Goal: Information Seeking & Learning: Learn about a topic

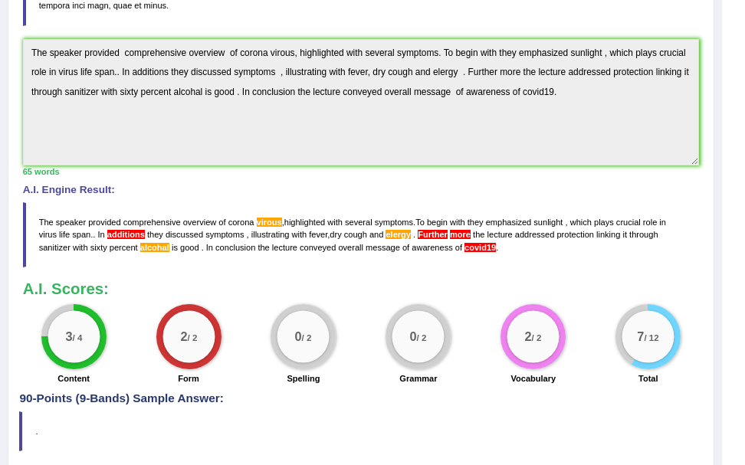
scroll to position [407, 0]
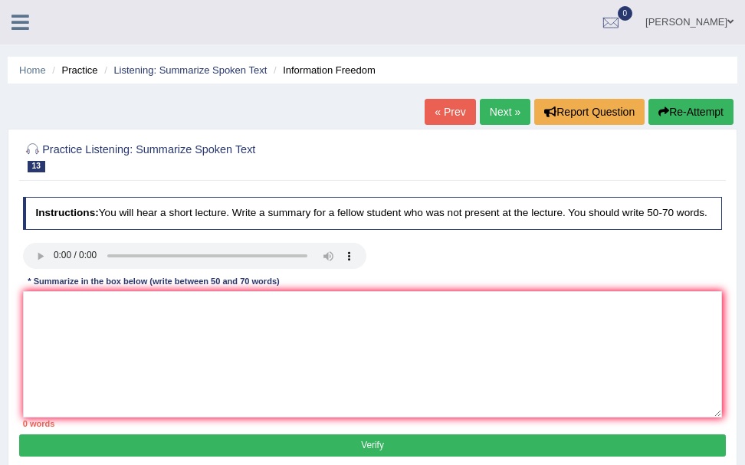
click at [70, 70] on li "Practice" at bounding box center [72, 70] width 49 height 15
click at [127, 70] on link "Listening: Summarize Spoken Text" at bounding box center [189, 69] width 153 height 11
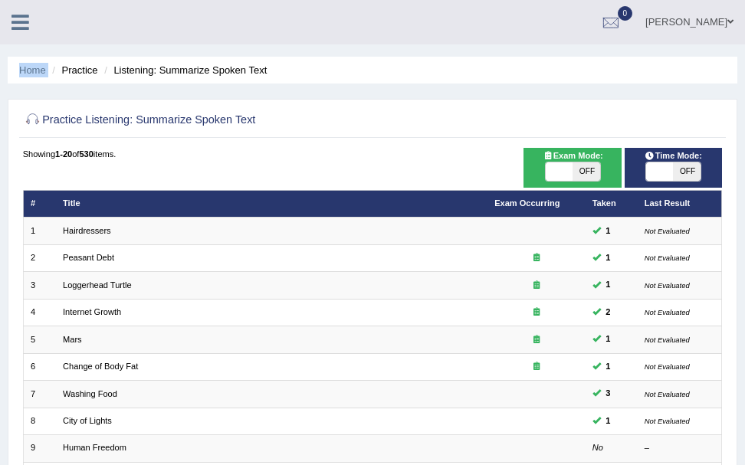
drag, startPoint x: 51, startPoint y: 61, endPoint x: 26, endPoint y: -26, distance: 90.0
click at [26, 0] on html "Toggle navigation Home Practice Questions Speaking Practice Read Aloud Repeat S…" at bounding box center [372, 232] width 745 height 465
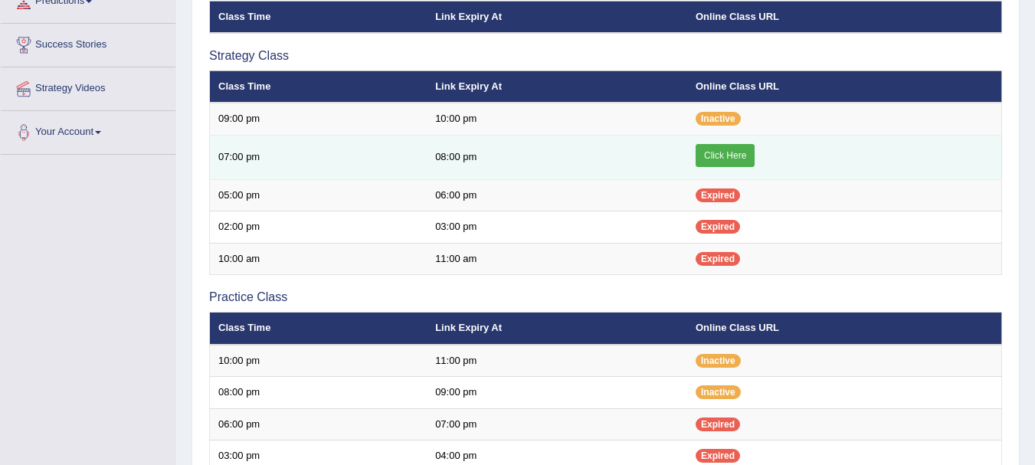
click at [405, 167] on td "07:00 pm" at bounding box center [319, 157] width 218 height 44
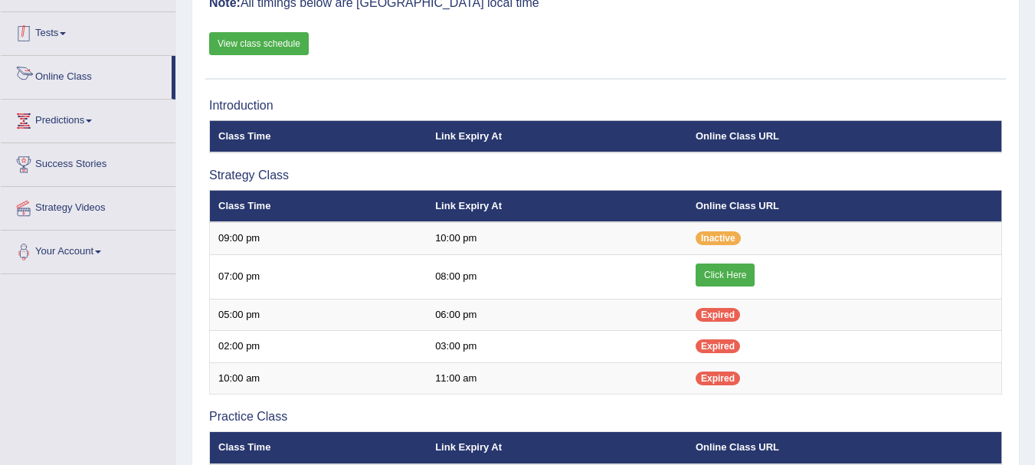
scroll to position [148, 0]
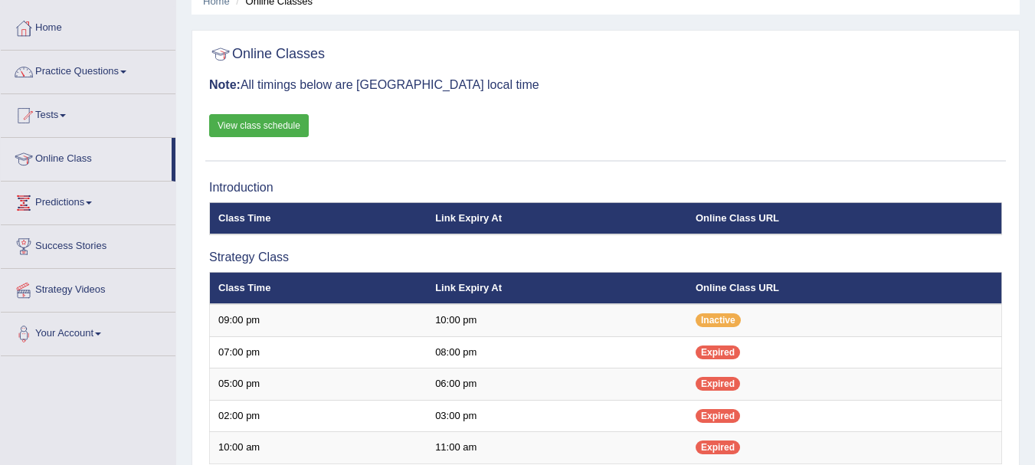
scroll to position [25, 0]
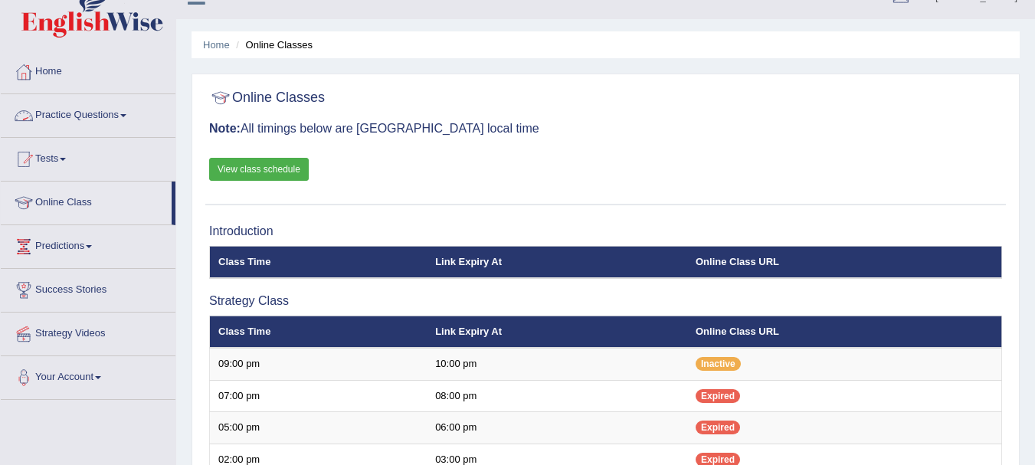
click at [80, 113] on link "Practice Questions" at bounding box center [88, 113] width 175 height 38
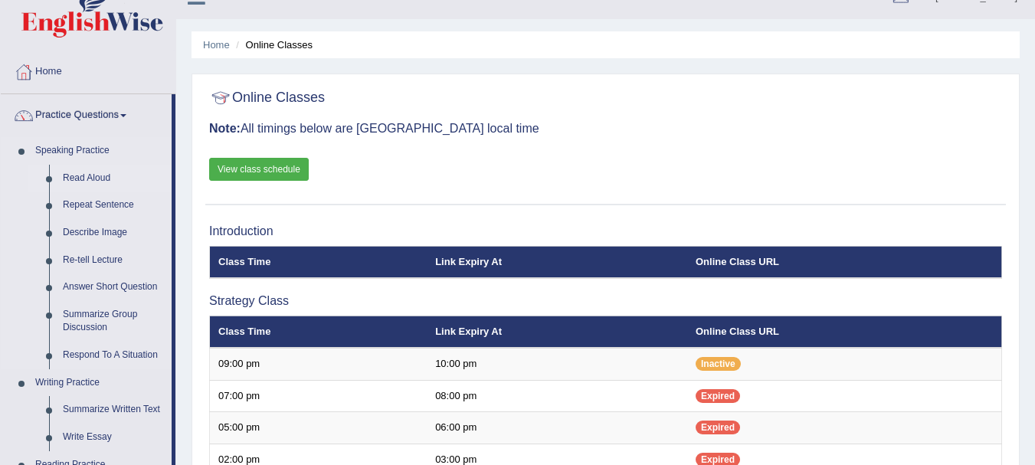
click at [80, 180] on link "Read Aloud" at bounding box center [114, 179] width 116 height 28
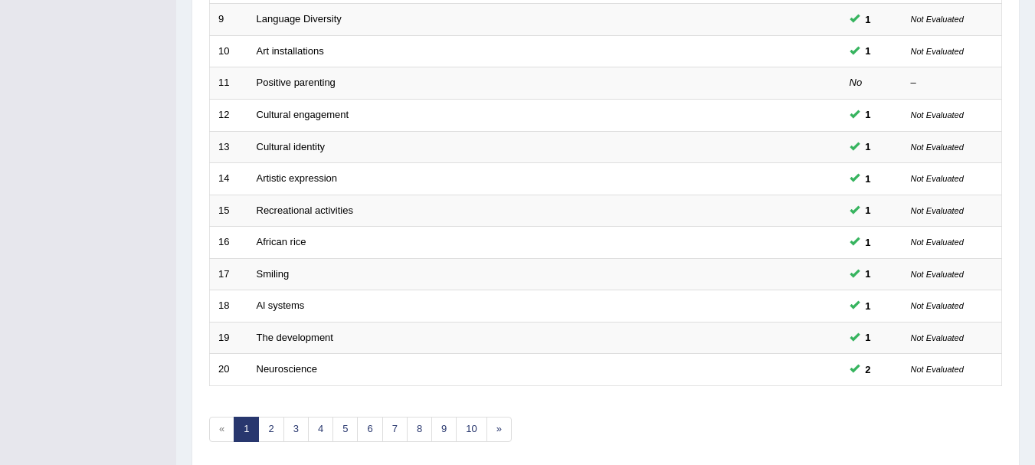
scroll to position [549, 0]
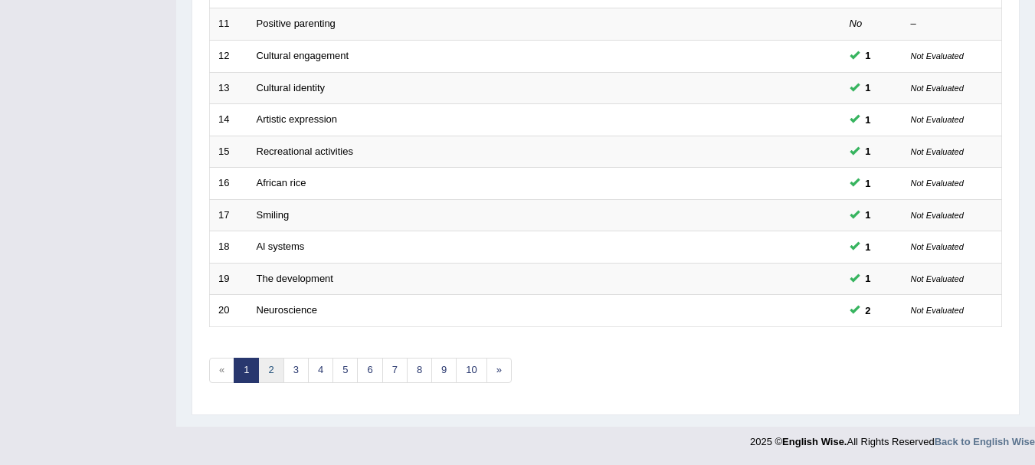
click at [271, 374] on link "2" at bounding box center [270, 370] width 25 height 25
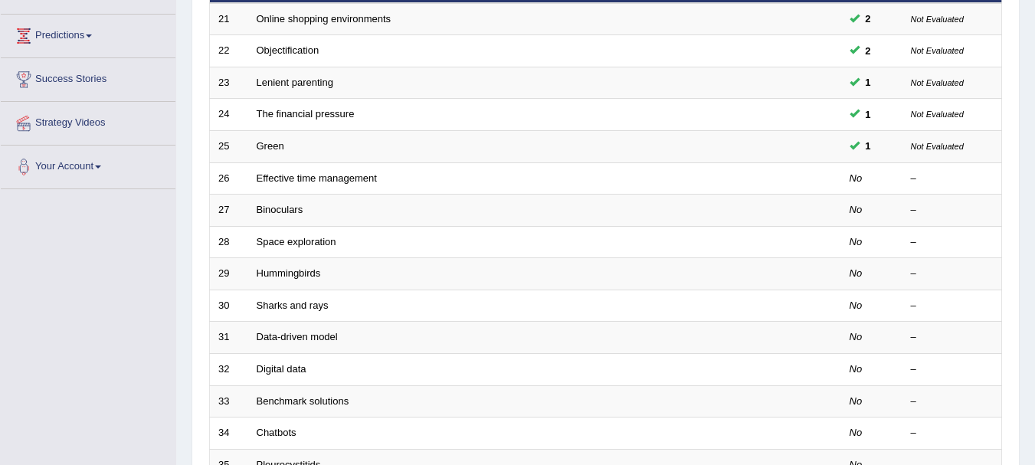
scroll to position [306, 0]
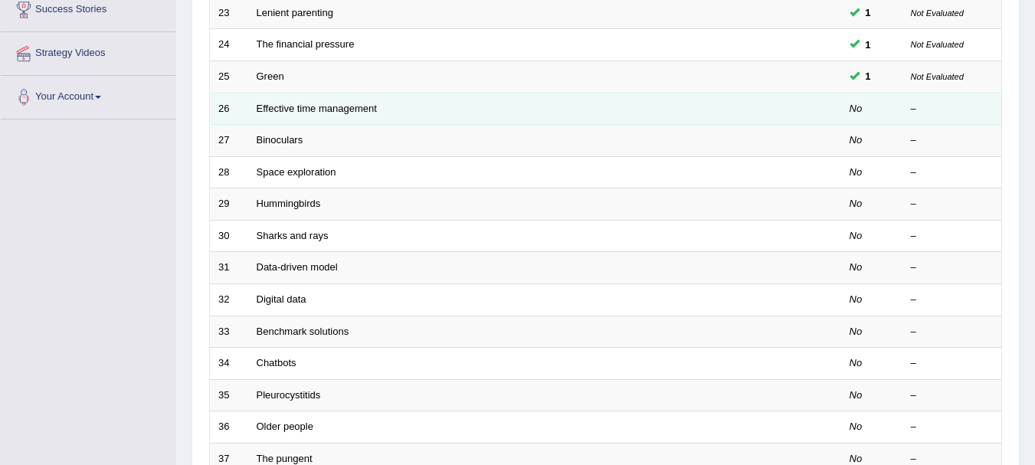
click at [274, 114] on td "Effective time management" at bounding box center [487, 109] width 478 height 32
click at [277, 109] on link "Effective time management" at bounding box center [317, 108] width 120 height 11
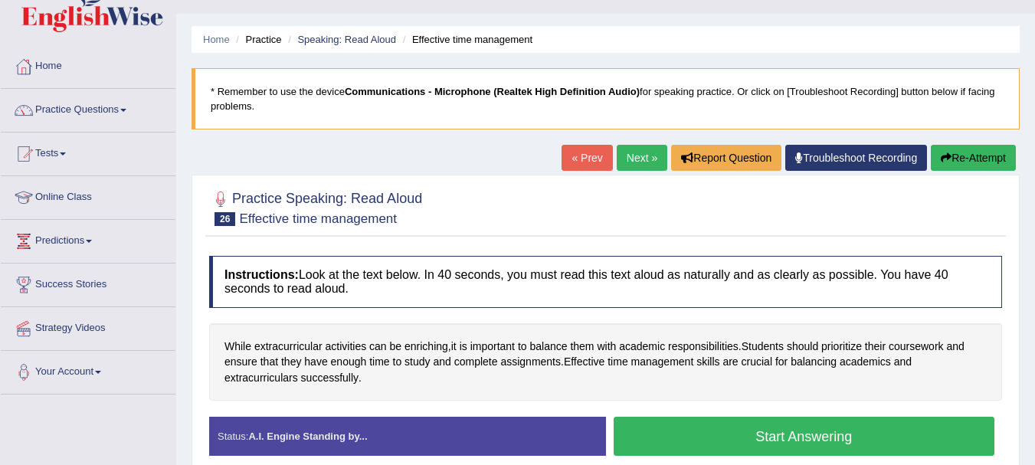
scroll to position [123, 0]
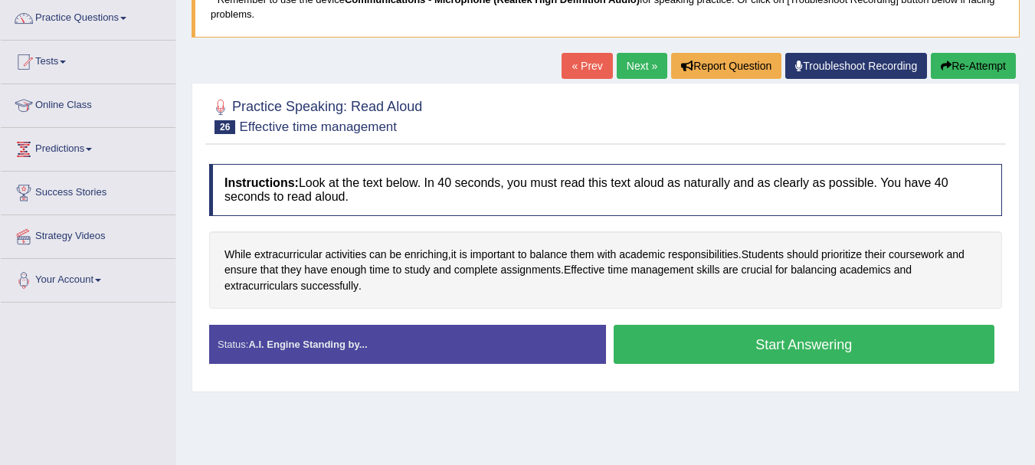
click at [700, 345] on button "Start Answering" at bounding box center [805, 344] width 382 height 39
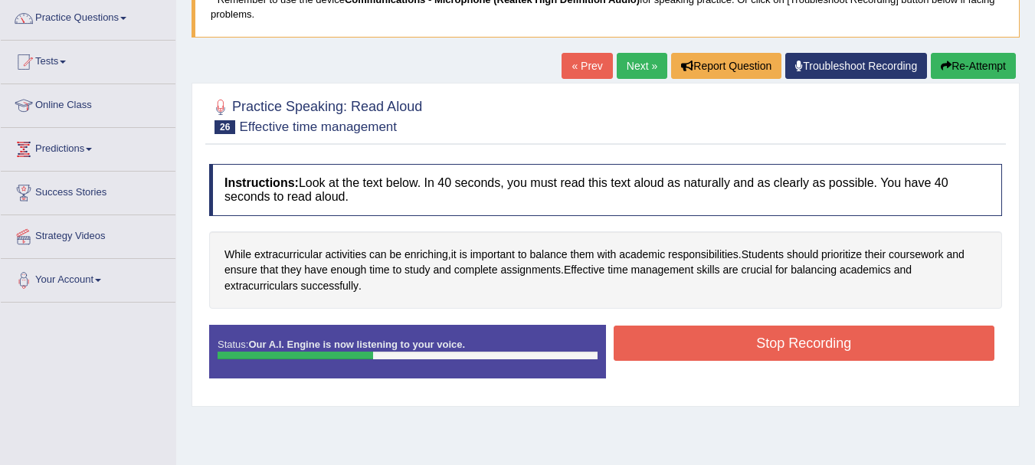
scroll to position [46, 0]
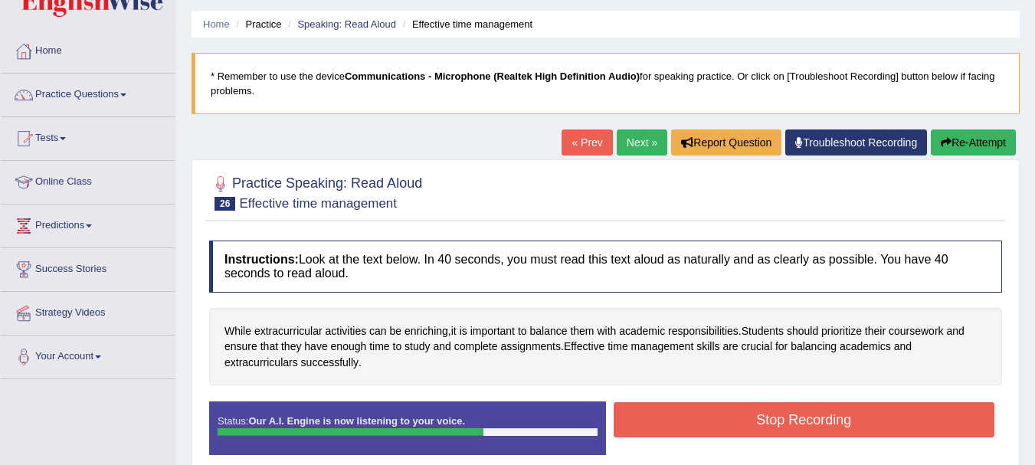
click at [723, 403] on button "Stop Recording" at bounding box center [805, 419] width 382 height 35
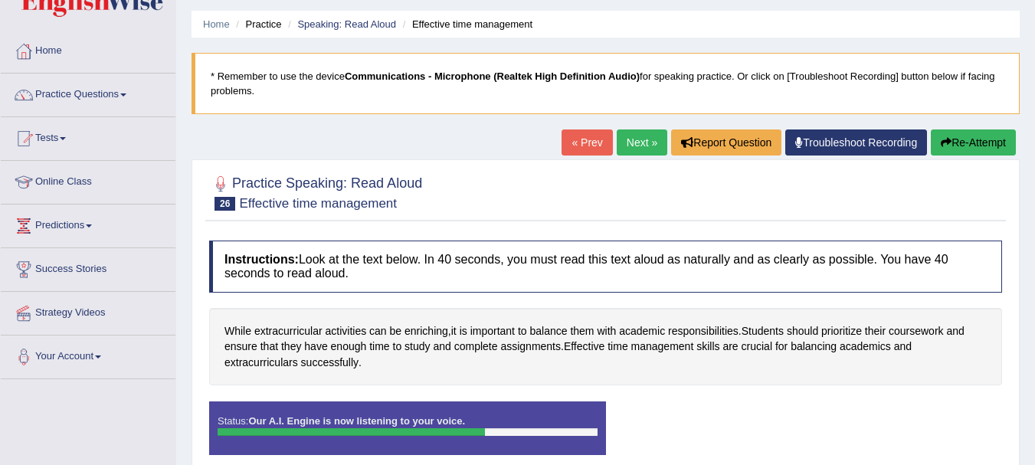
click at [723, 403] on div "Stop Recording" at bounding box center [804, 402] width 397 height 1
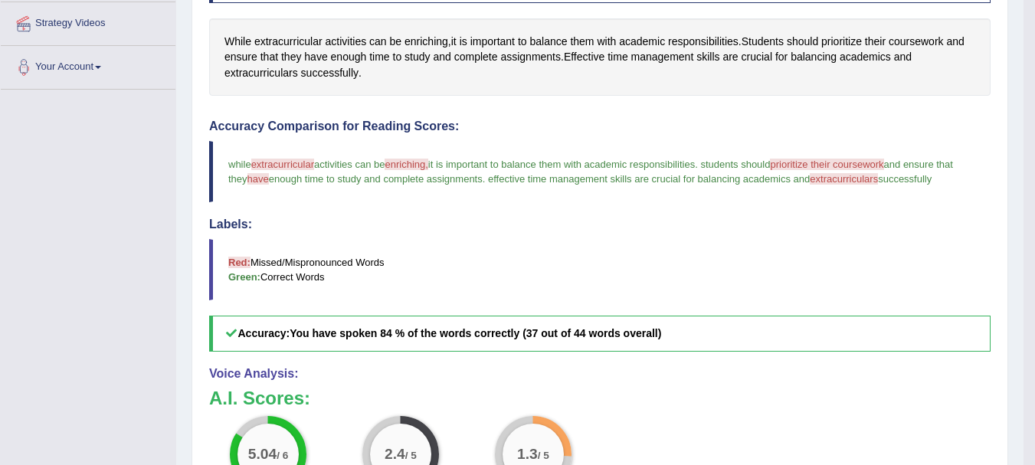
scroll to position [581, 0]
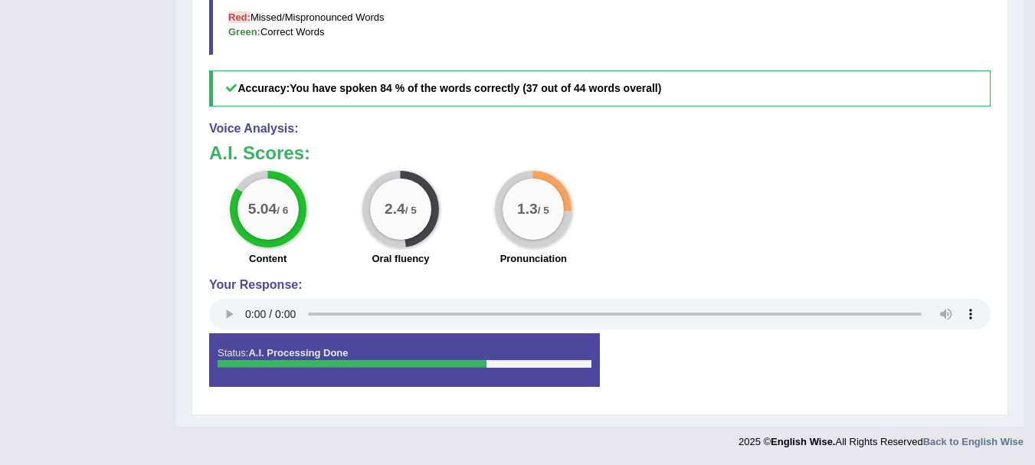
click at [231, 311] on div "Your Response:" at bounding box center [600, 306] width 782 height 56
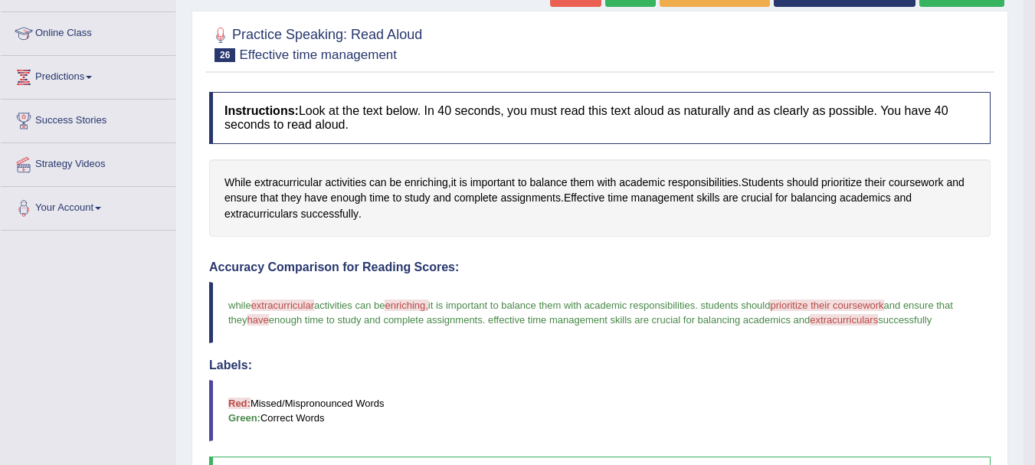
scroll to position [152, 0]
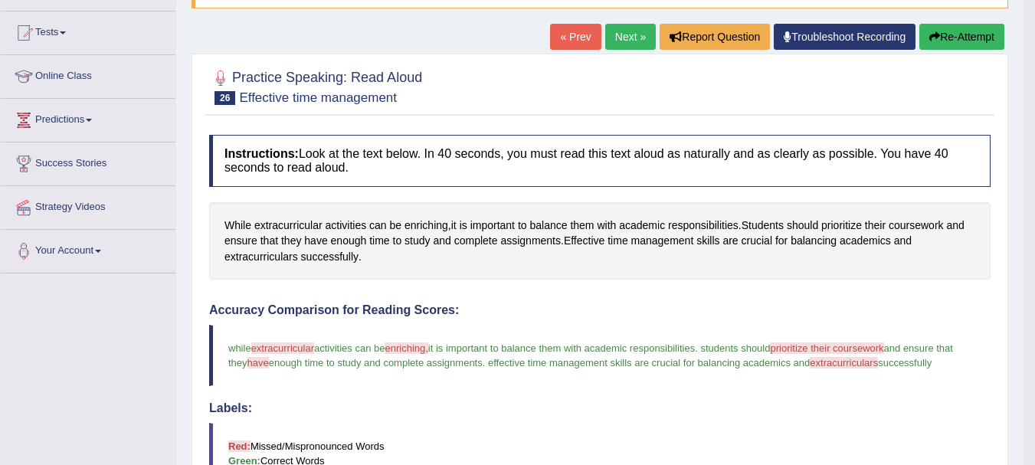
click at [626, 44] on link "Next »" at bounding box center [630, 37] width 51 height 26
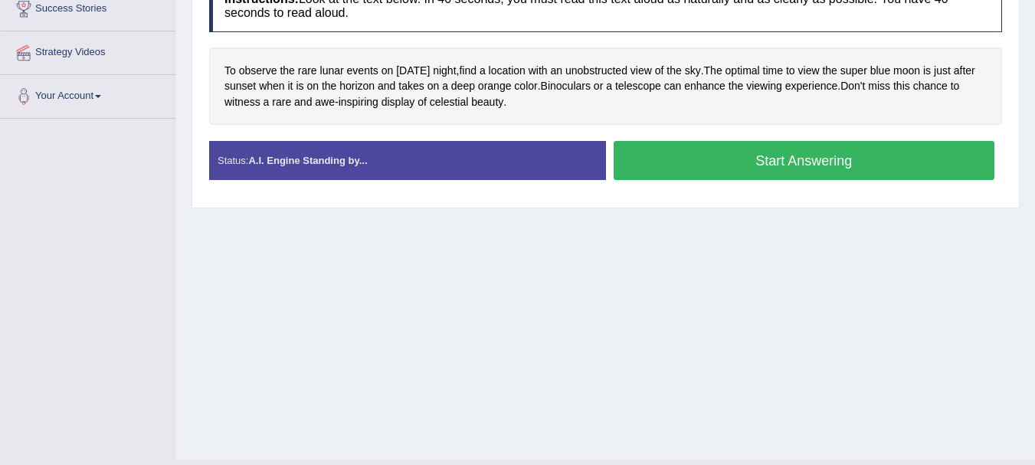
click at [707, 159] on button "Start Answering" at bounding box center [805, 160] width 382 height 39
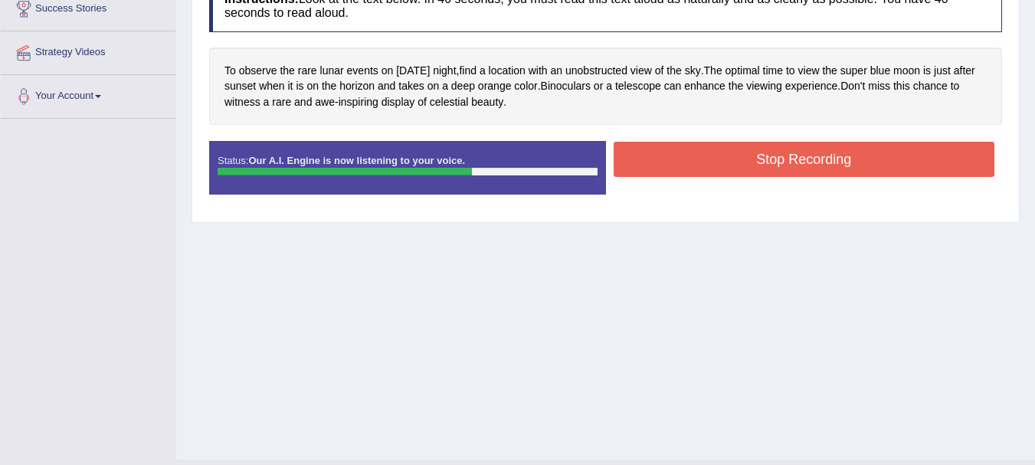
click at [707, 159] on button "Stop Recording" at bounding box center [805, 159] width 382 height 35
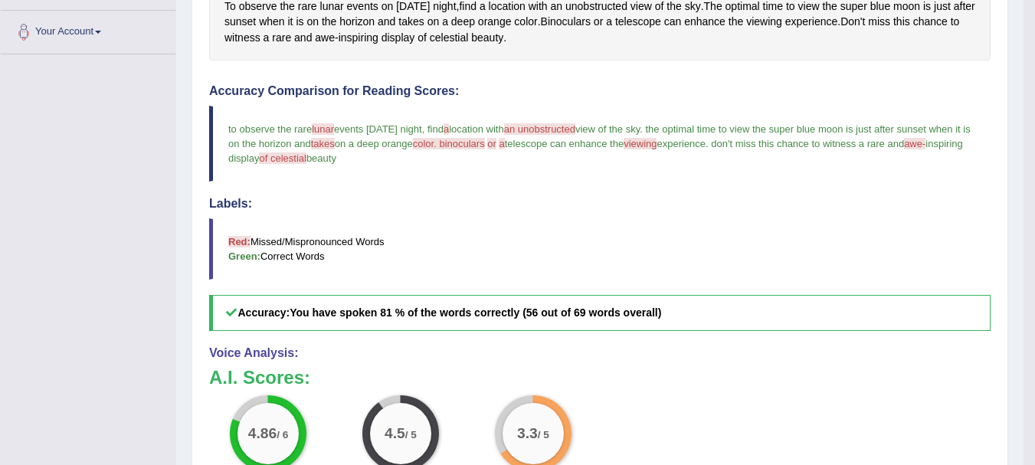
scroll to position [184, 0]
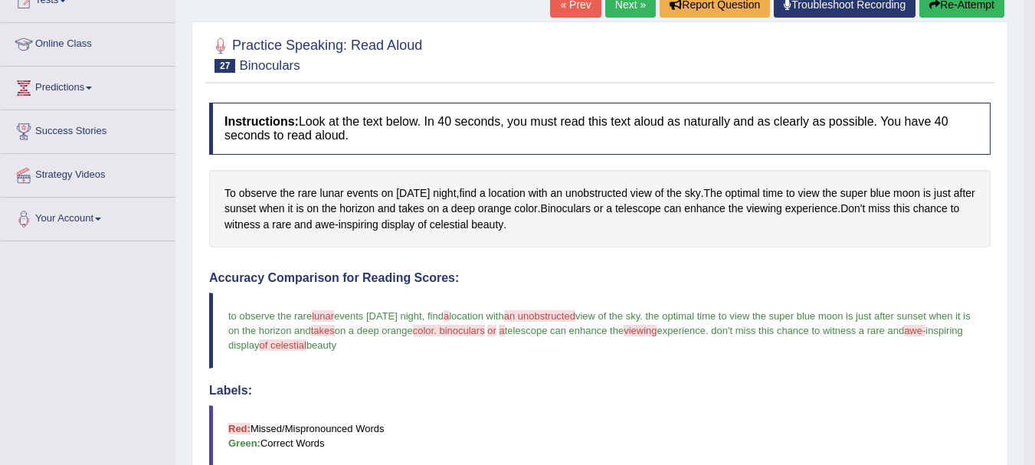
click at [628, 11] on link "Next »" at bounding box center [630, 5] width 51 height 26
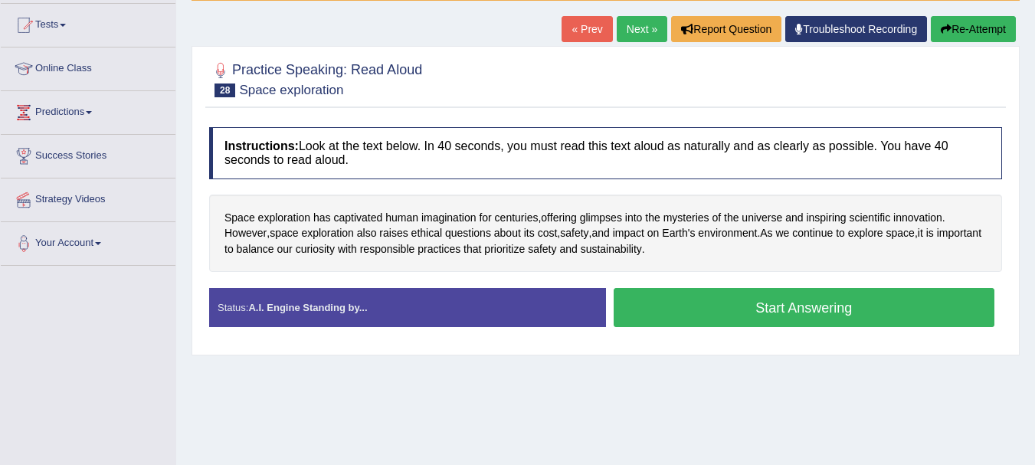
scroll to position [245, 0]
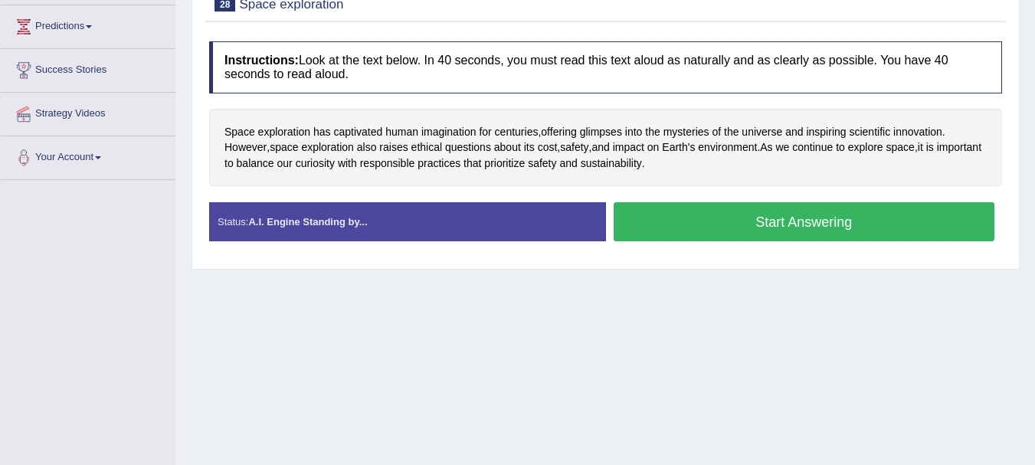
click at [651, 216] on button "Start Answering" at bounding box center [805, 221] width 382 height 39
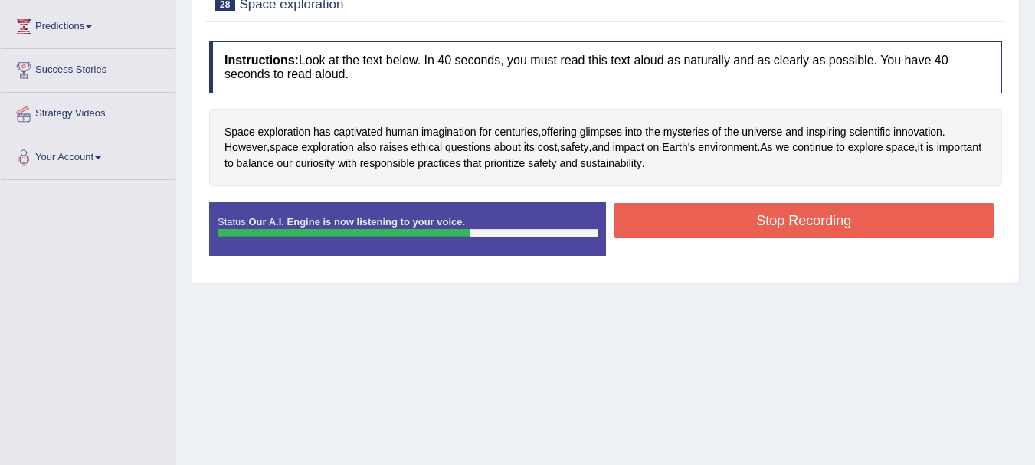
click at [651, 216] on button "Stop Recording" at bounding box center [805, 220] width 382 height 35
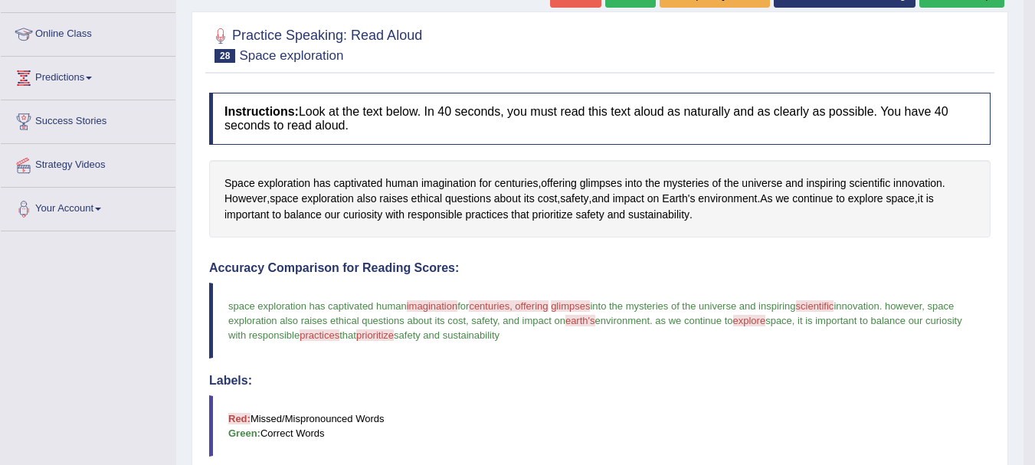
scroll to position [153, 0]
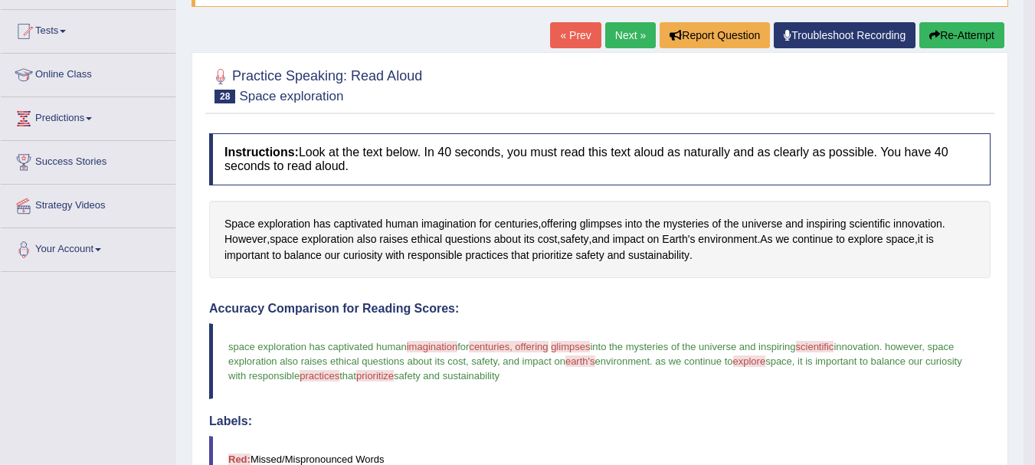
click at [615, 43] on link "Next »" at bounding box center [630, 35] width 51 height 26
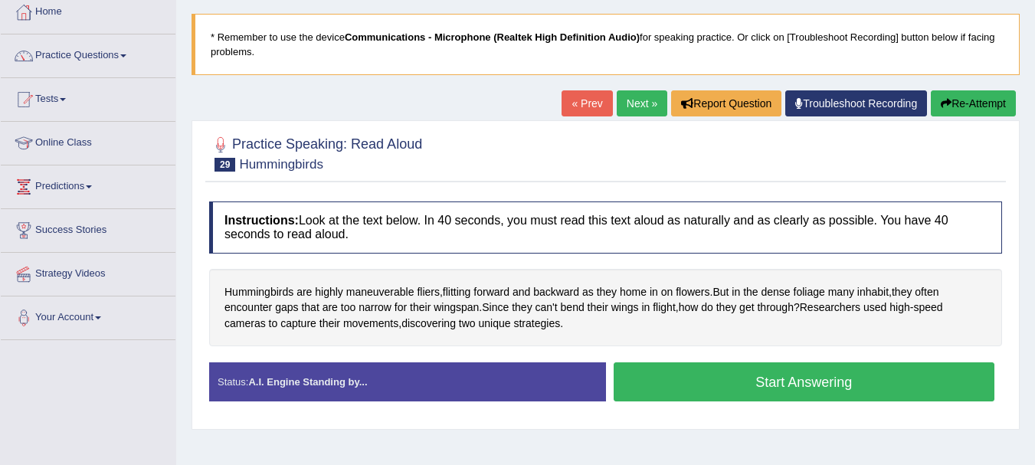
scroll to position [123, 0]
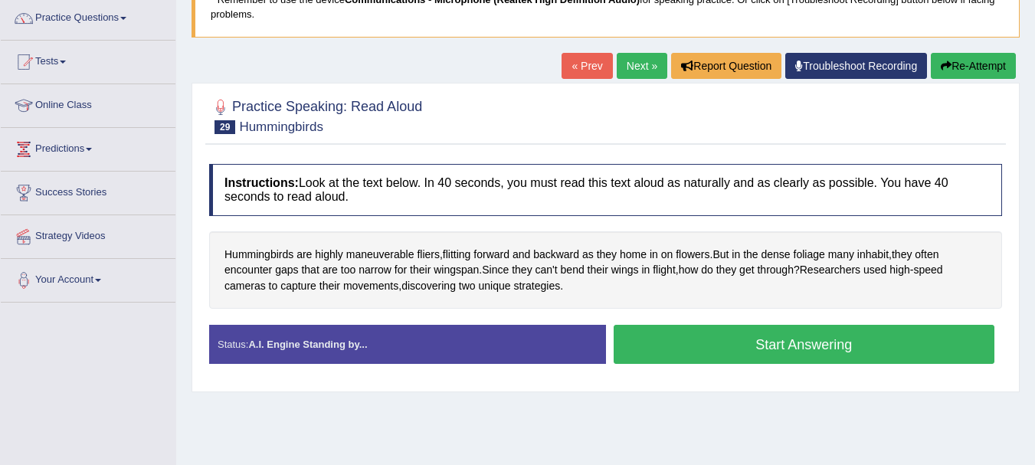
drag, startPoint x: 720, startPoint y: 9, endPoint x: 605, endPoint y: 128, distance: 165.3
click at [605, 128] on div "Home Practice Speaking: Read Aloud Hummingbirds * Remember to use the device Co…" at bounding box center [605, 260] width 859 height 766
click at [726, 347] on button "Start Answering" at bounding box center [805, 344] width 382 height 39
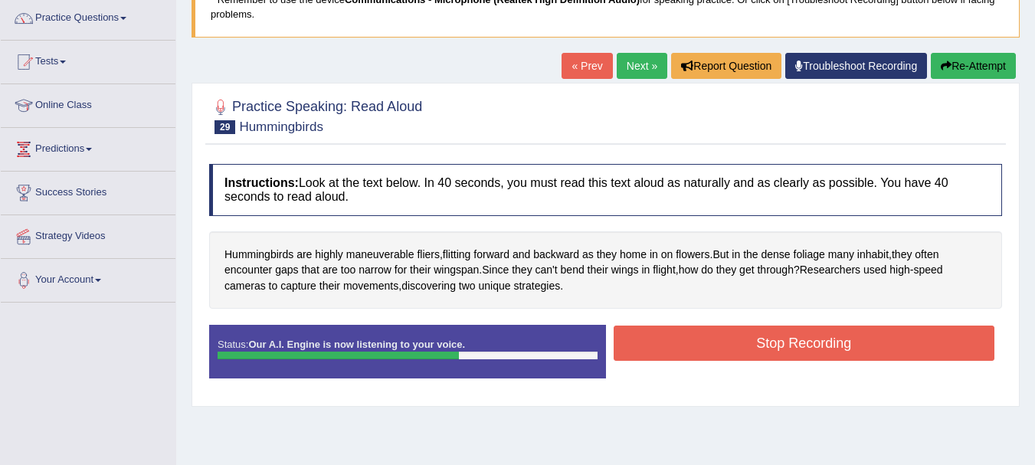
click at [726, 347] on button "Stop Recording" at bounding box center [805, 343] width 382 height 35
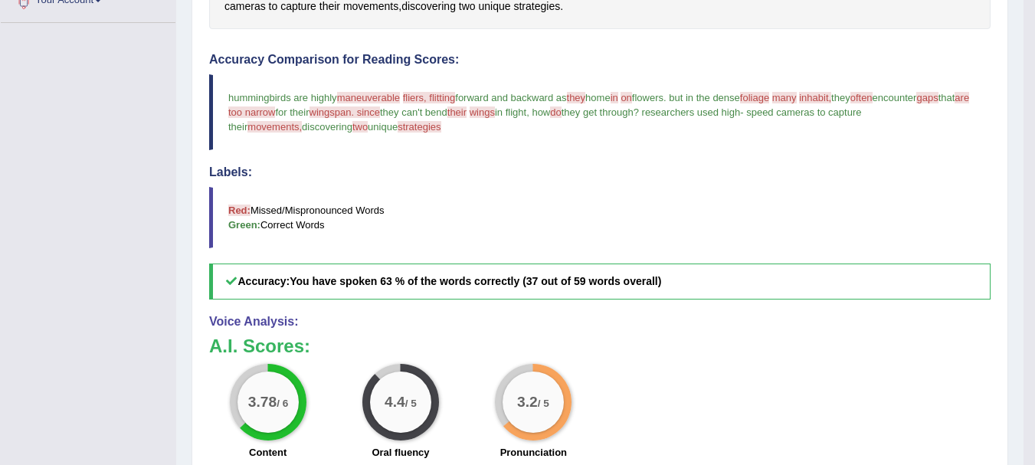
scroll to position [398, 0]
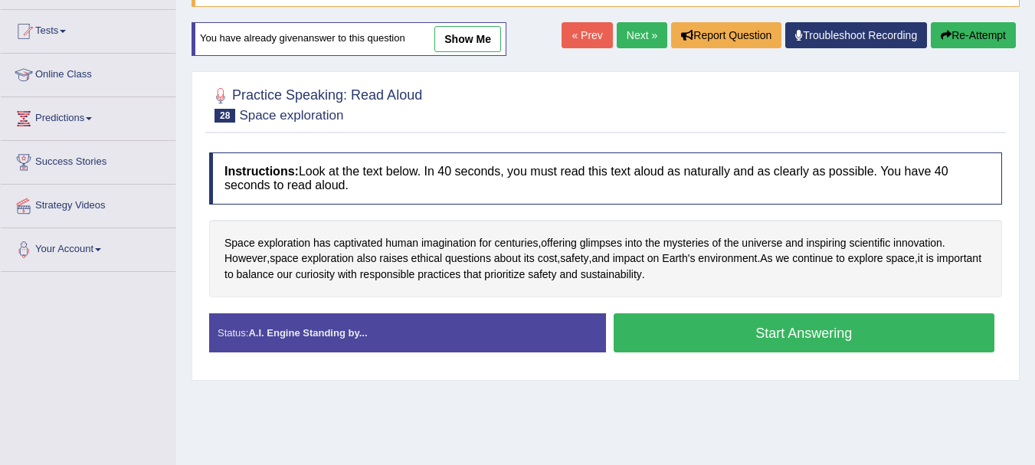
click at [637, 35] on link "Next »" at bounding box center [642, 35] width 51 height 26
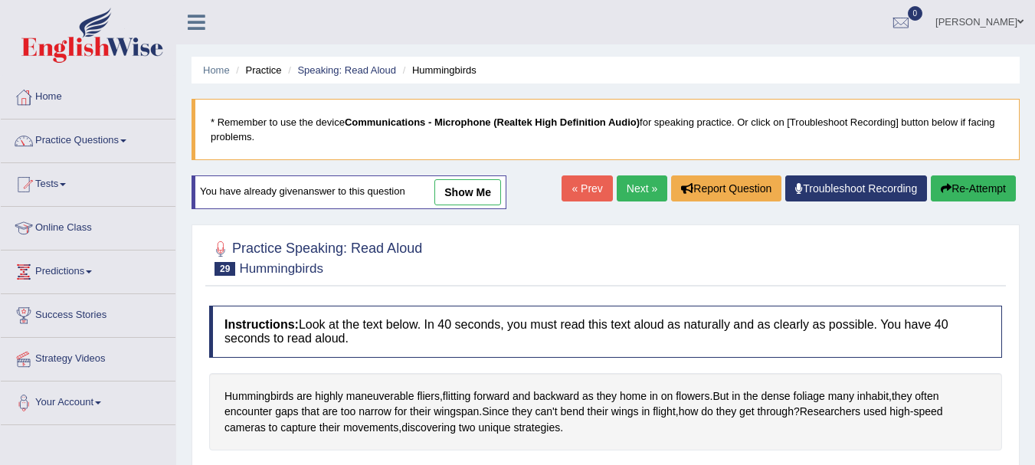
click at [641, 187] on link "Next »" at bounding box center [642, 188] width 51 height 26
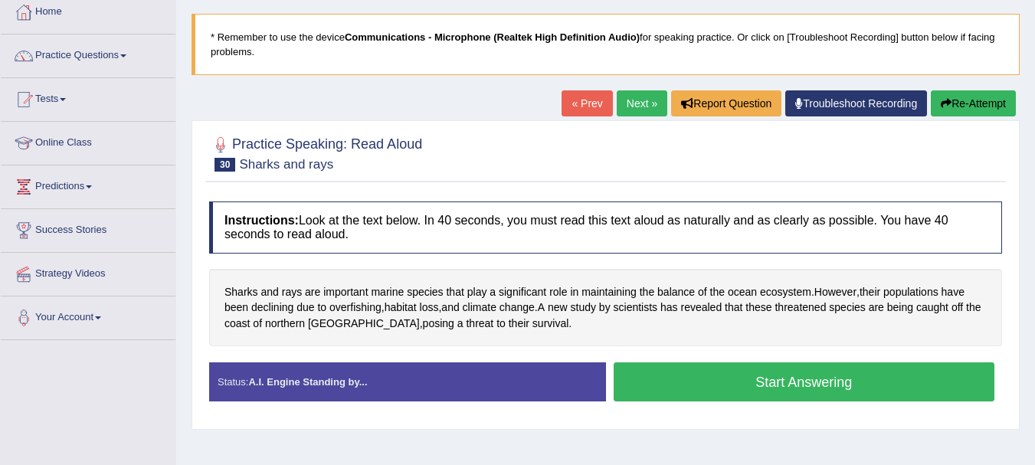
scroll to position [153, 0]
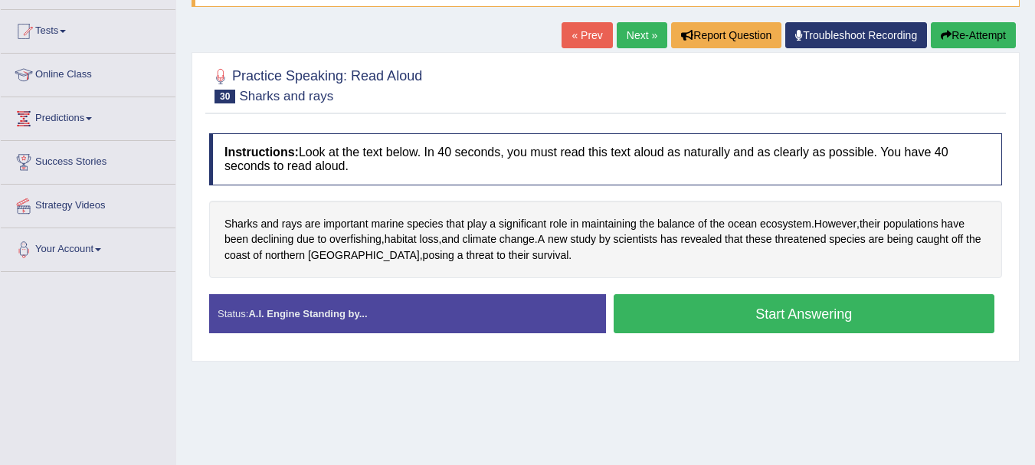
click at [743, 317] on button "Start Answering" at bounding box center [805, 313] width 382 height 39
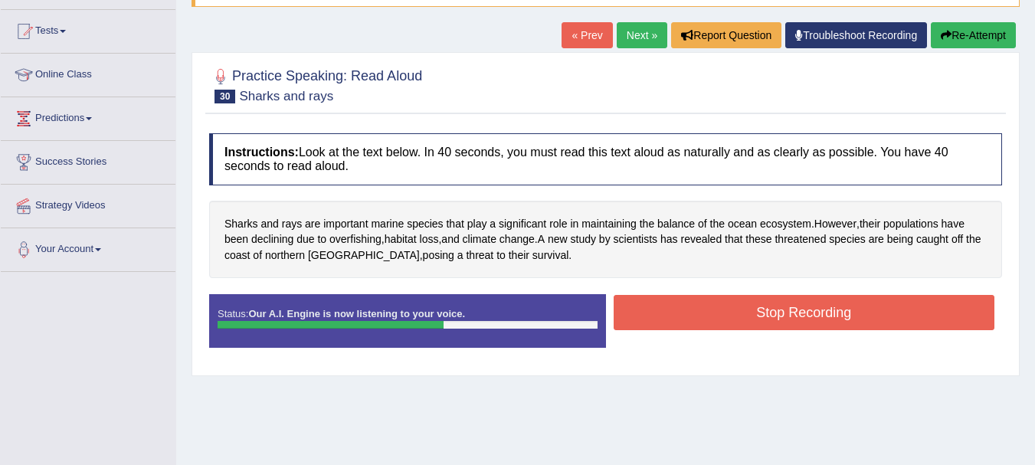
click at [743, 317] on button "Stop Recording" at bounding box center [805, 312] width 382 height 35
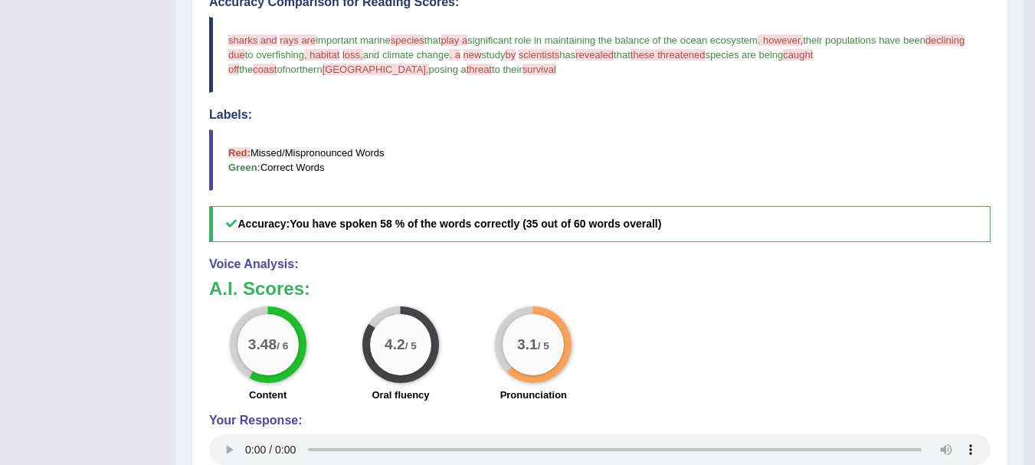
scroll to position [429, 0]
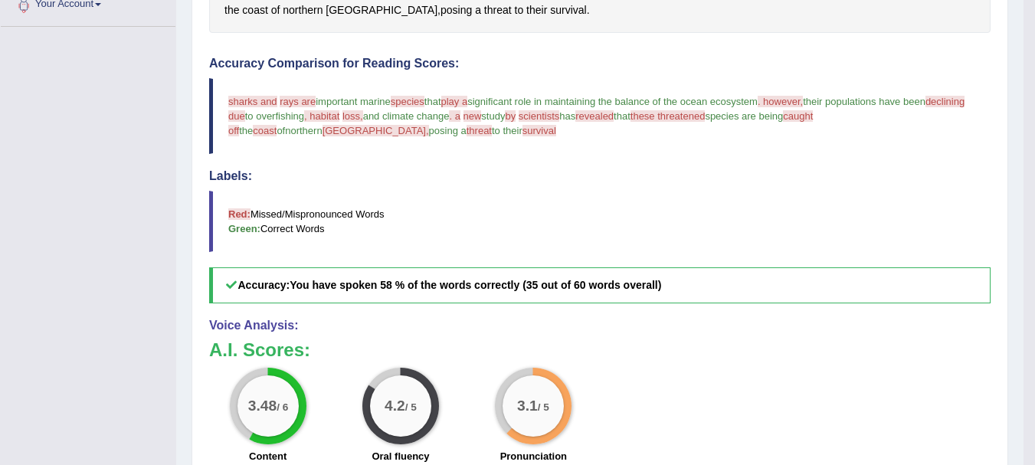
drag, startPoint x: 874, startPoint y: 94, endPoint x: 516, endPoint y: 495, distance: 537.8
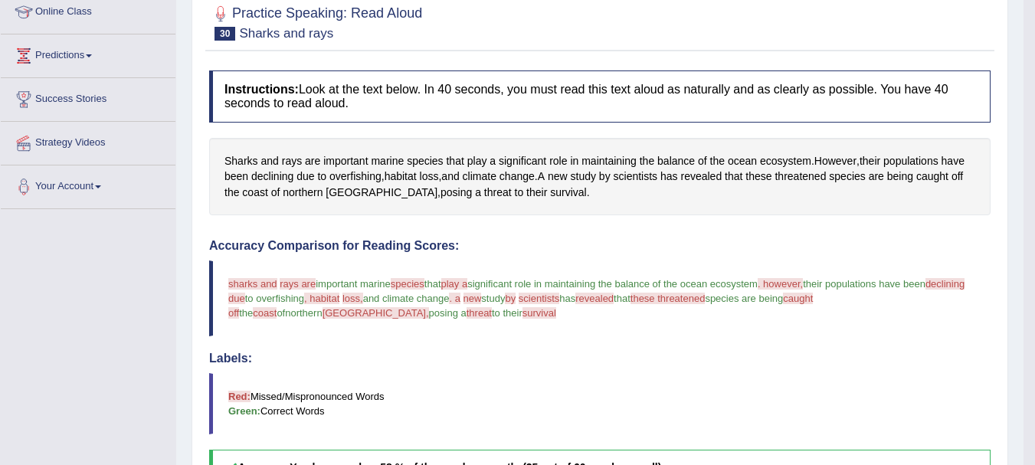
scroll to position [184, 0]
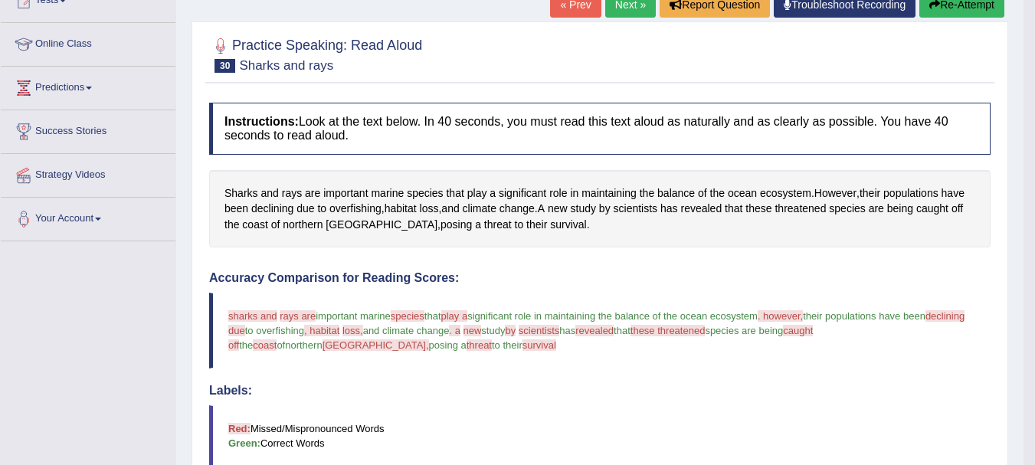
click at [935, 7] on icon "button" at bounding box center [934, 4] width 11 height 11
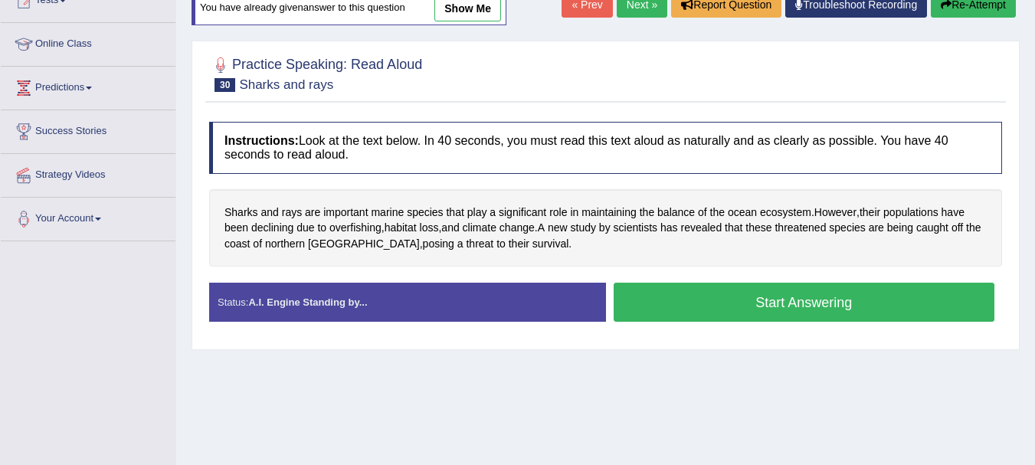
scroll to position [184, 0]
click at [739, 298] on button "Start Answering" at bounding box center [805, 302] width 382 height 39
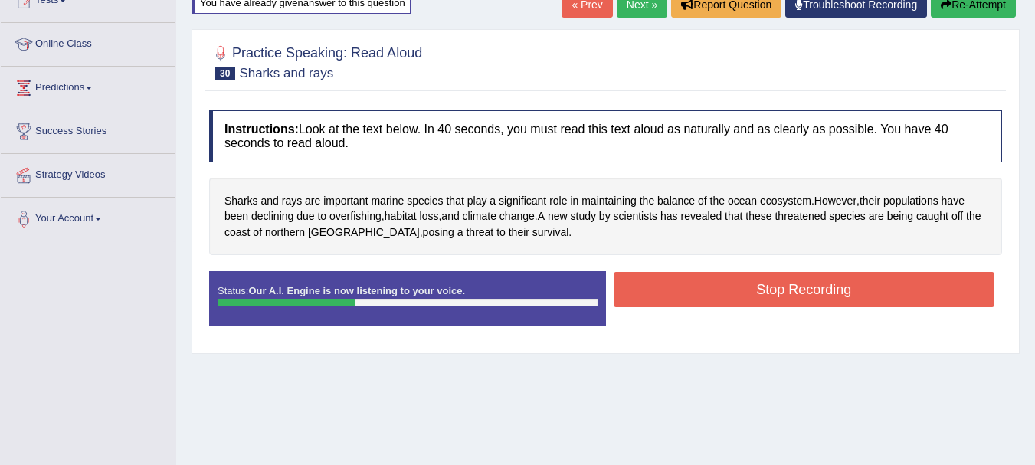
click at [739, 298] on button "Stop Recording" at bounding box center [805, 289] width 382 height 35
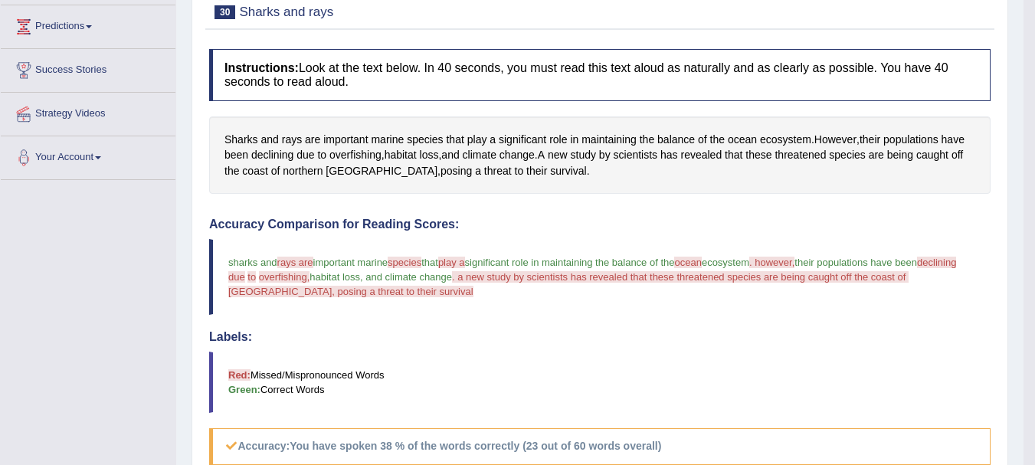
scroll to position [123, 0]
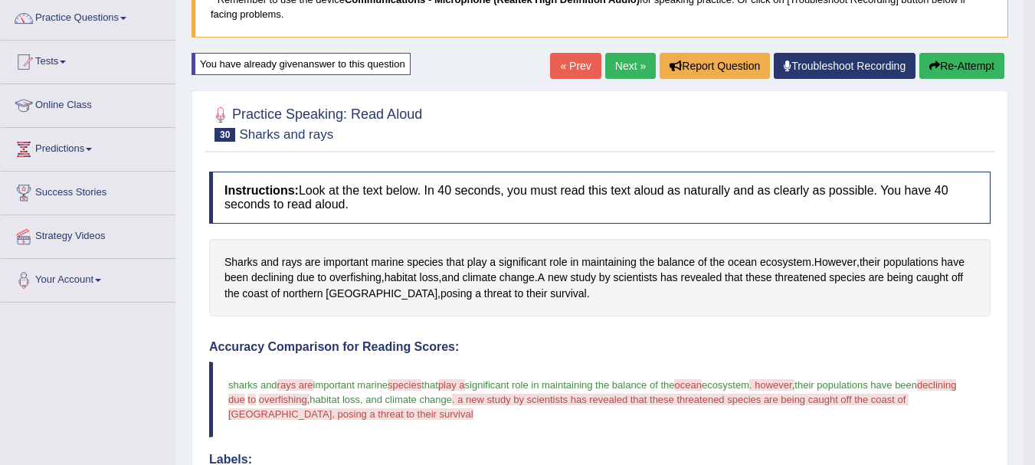
click at [619, 68] on link "Next »" at bounding box center [630, 66] width 51 height 26
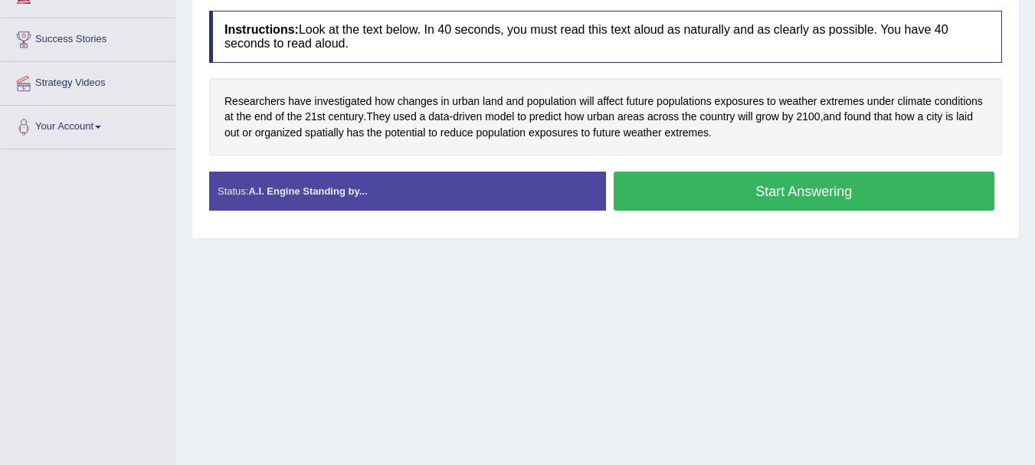
scroll to position [276, 0]
drag, startPoint x: 690, startPoint y: 219, endPoint x: 696, endPoint y: 228, distance: 10.4
click at [696, 228] on div "Instructions: Look at the text below. In 40 seconds, you must read this text al…" at bounding box center [605, 117] width 801 height 228
drag, startPoint x: 696, startPoint y: 228, endPoint x: 702, endPoint y: 248, distance: 20.8
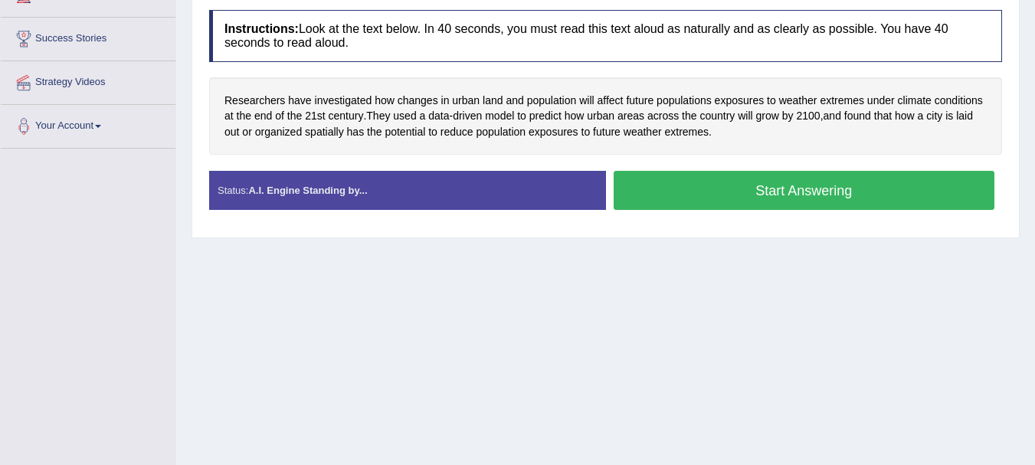
scroll to position [339, 0]
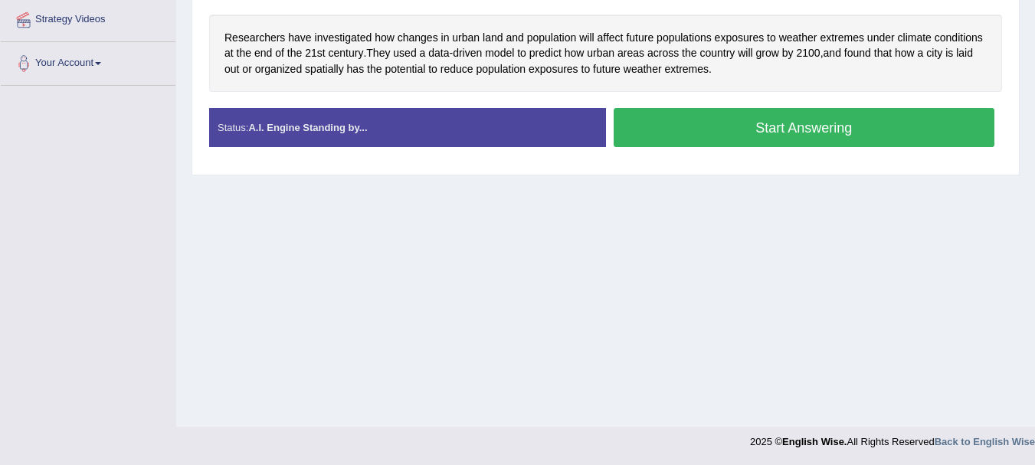
click at [706, 267] on div "Home Practice Speaking: Read Aloud Data-driven model * Remember to use the devi…" at bounding box center [605, 44] width 859 height 766
drag, startPoint x: 710, startPoint y: 131, endPoint x: 691, endPoint y: 133, distance: 18.5
click at [692, 133] on button "Start Answering" at bounding box center [805, 127] width 382 height 39
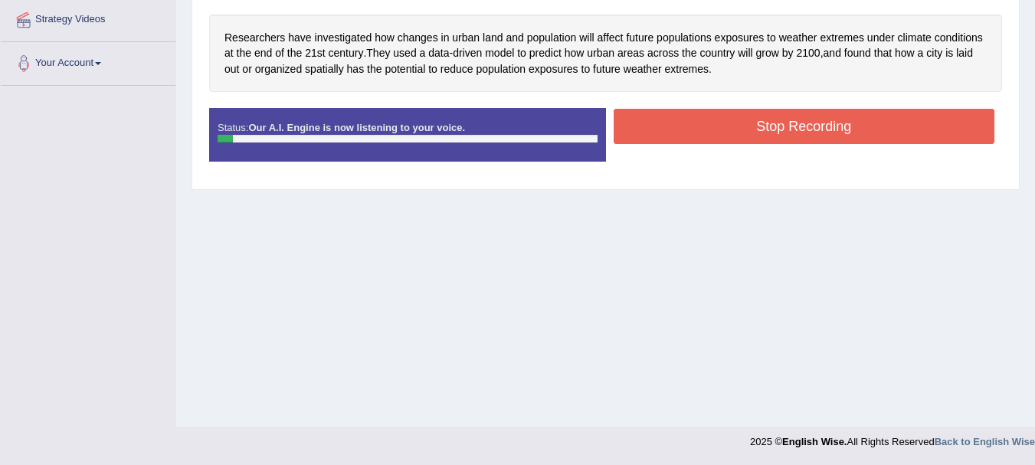
drag, startPoint x: 457, startPoint y: 31, endPoint x: 473, endPoint y: 218, distance: 187.6
click at [473, 218] on div "Home Practice Speaking: Read Aloud Data-driven model * Remember to use the devi…" at bounding box center [605, 44] width 859 height 766
click at [239, 374] on div "Home Practice Speaking: Read Aloud Data-driven model * Remember to use the devi…" at bounding box center [605, 44] width 859 height 766
click at [735, 125] on button "Stop Recording" at bounding box center [805, 126] width 382 height 35
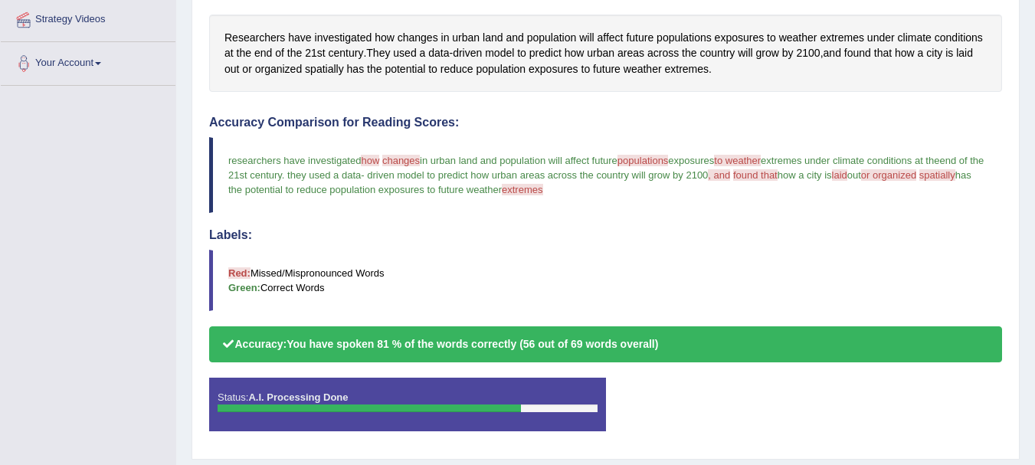
click at [0, 0] on div "Our A.I. Engine is working on your speech analysis! Please be patient. It may t…" at bounding box center [0, 0] width 0 height 0
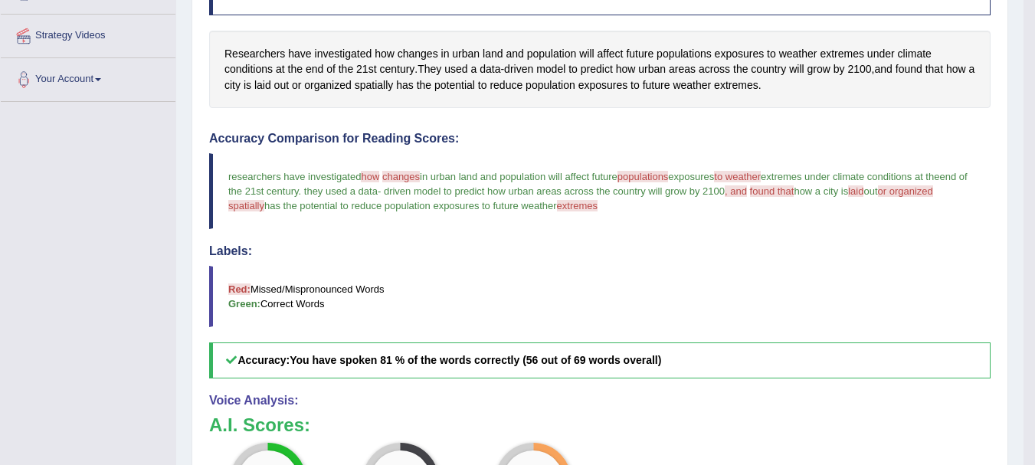
scroll to position [278, 0]
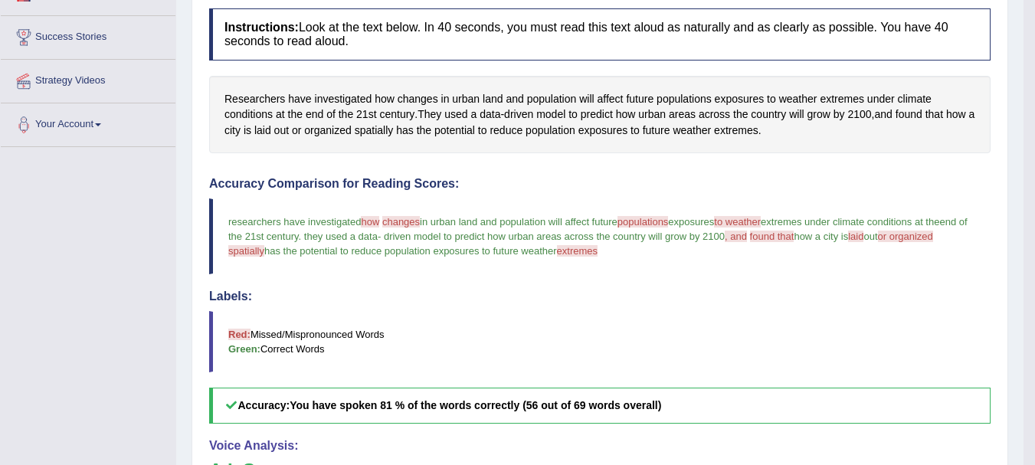
click at [670, 327] on blockquote "Red: Missed/Mispronounced Words Green: Correct Words" at bounding box center [600, 341] width 782 height 61
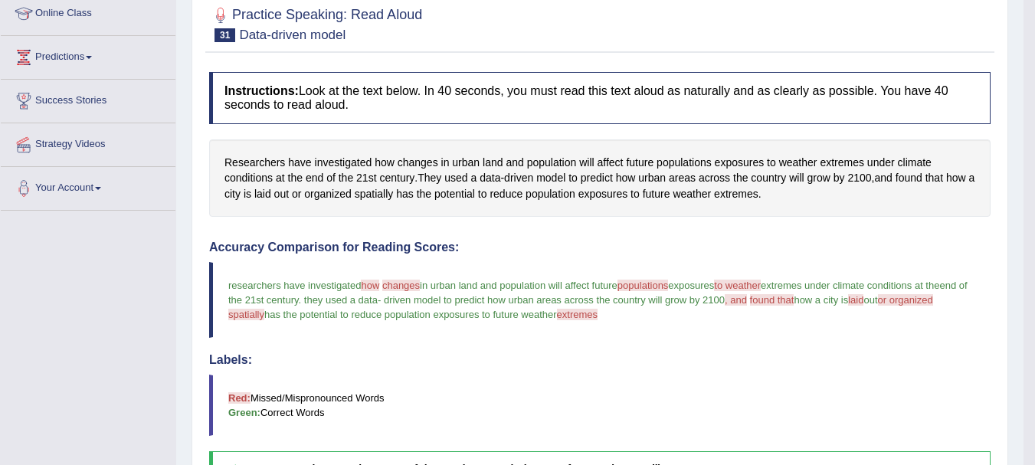
scroll to position [92, 0]
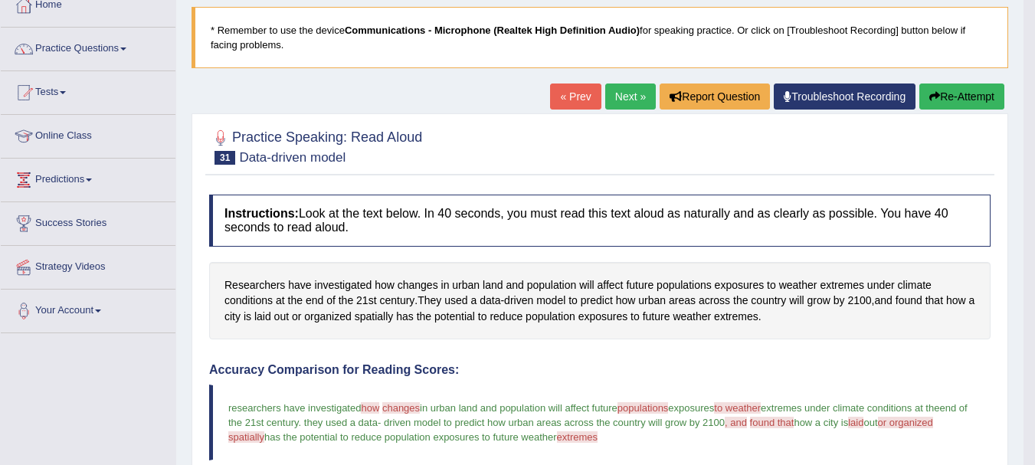
click at [622, 100] on link "Next »" at bounding box center [630, 97] width 51 height 26
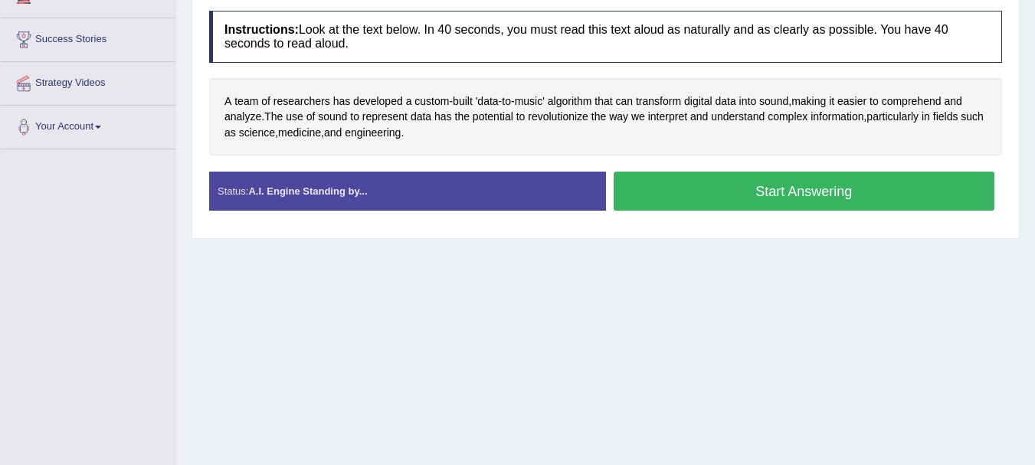
click at [680, 189] on button "Start Answering" at bounding box center [805, 191] width 382 height 39
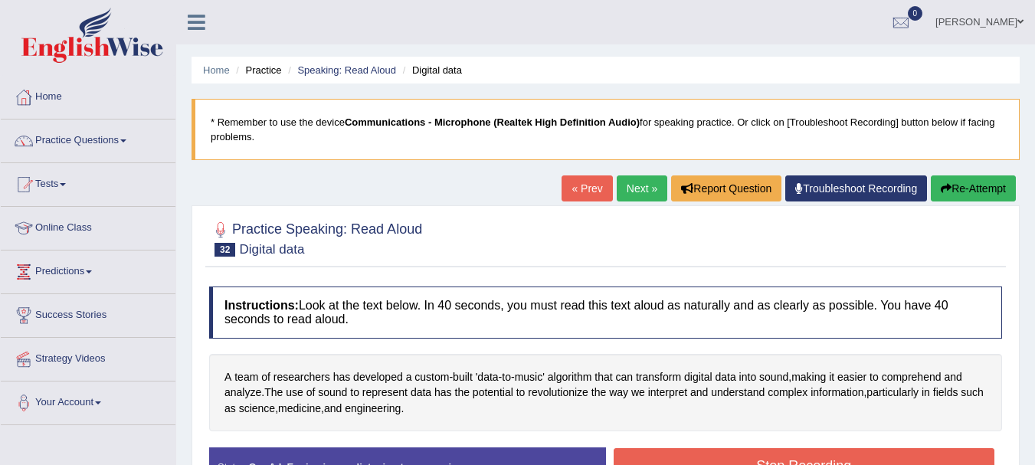
click at [953, 189] on button "Re-Attempt" at bounding box center [973, 188] width 85 height 26
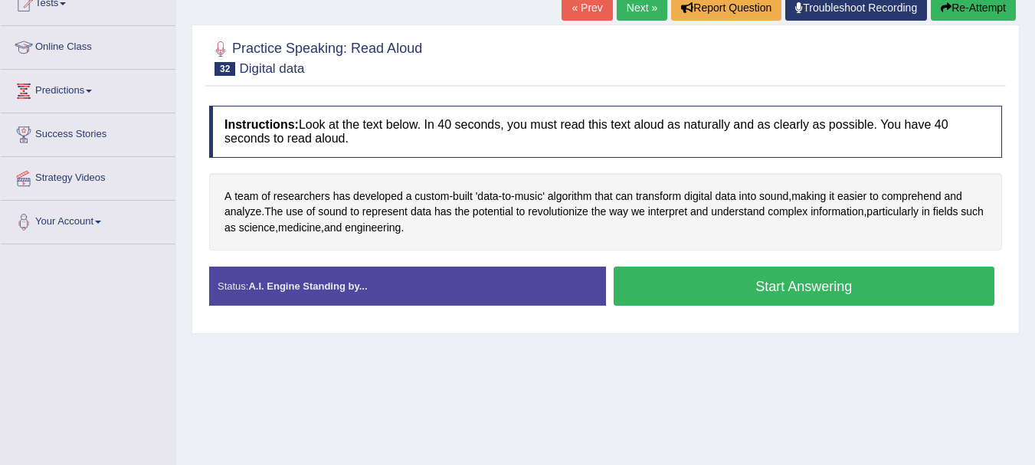
scroll to position [184, 0]
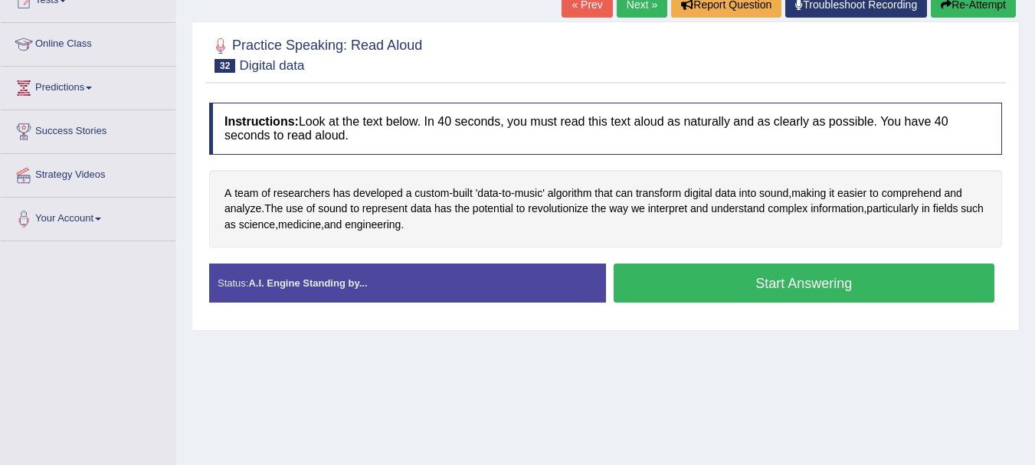
click at [731, 284] on button "Start Answering" at bounding box center [805, 283] width 382 height 39
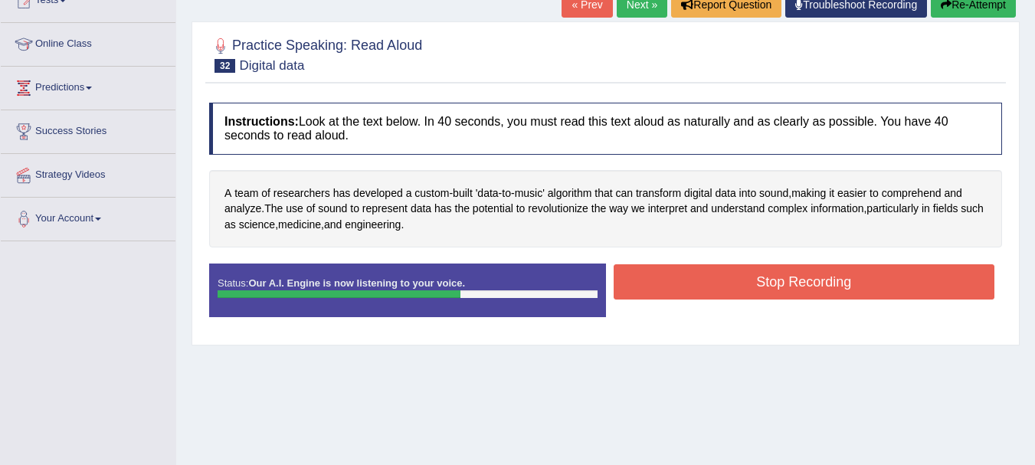
click at [731, 284] on button "Stop Recording" at bounding box center [805, 281] width 382 height 35
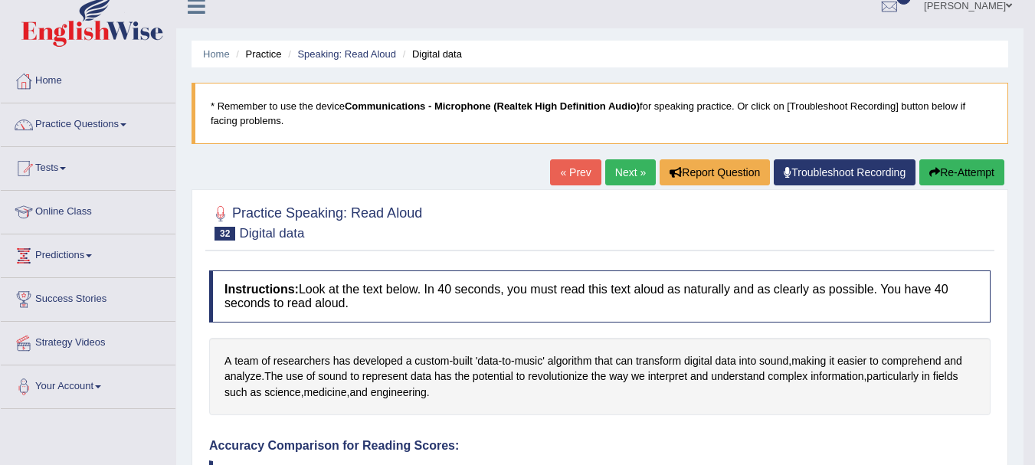
scroll to position [0, 0]
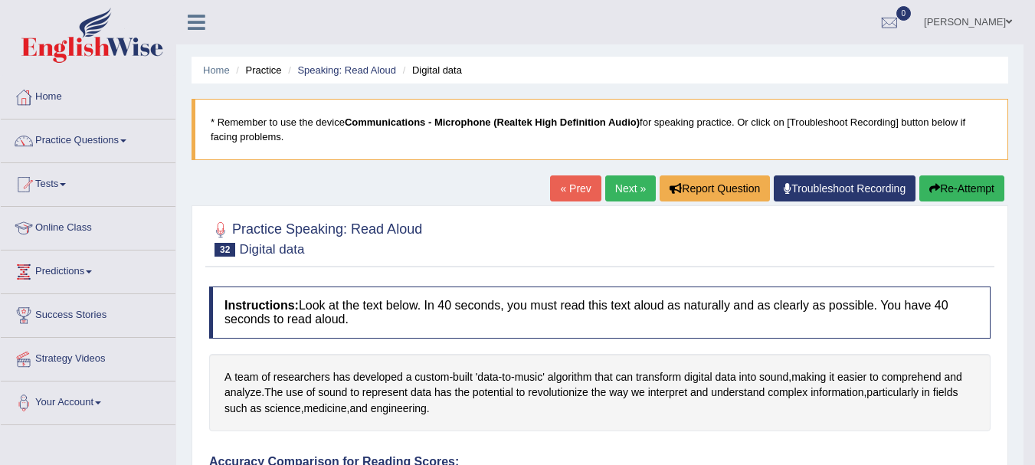
click at [621, 192] on link "Next »" at bounding box center [630, 188] width 51 height 26
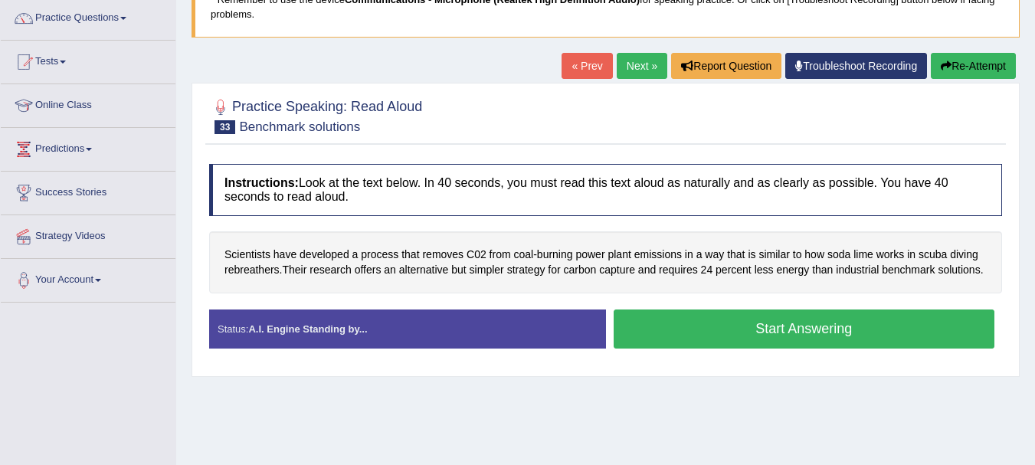
scroll to position [123, 0]
click at [673, 341] on button "Start Answering" at bounding box center [805, 329] width 382 height 39
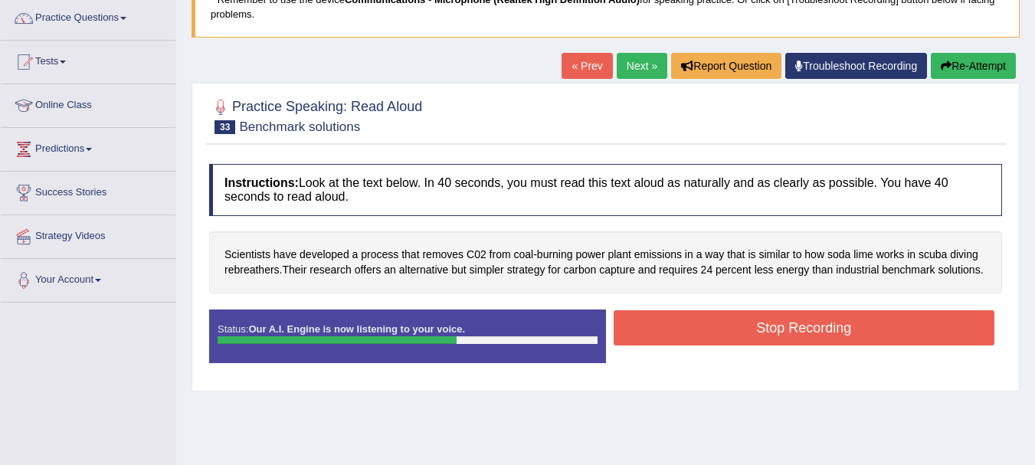
click at [744, 323] on button "Stop Recording" at bounding box center [805, 327] width 382 height 35
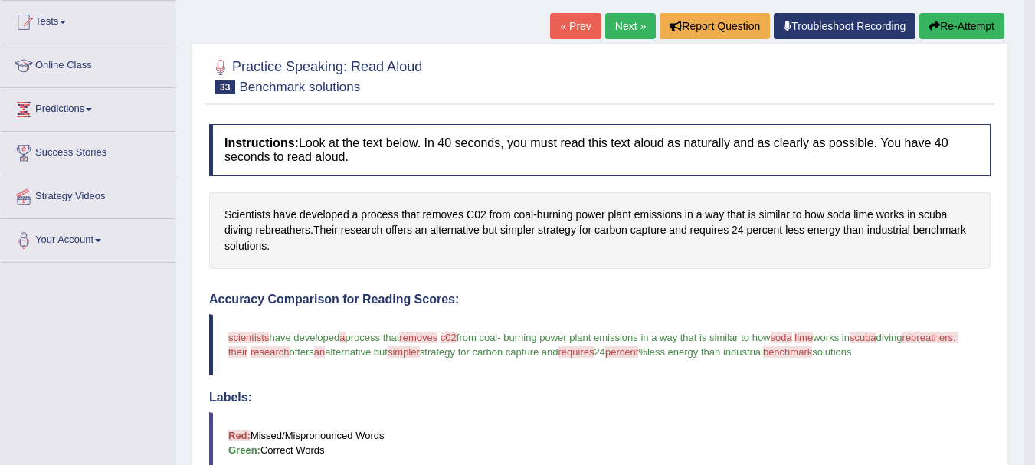
scroll to position [153, 0]
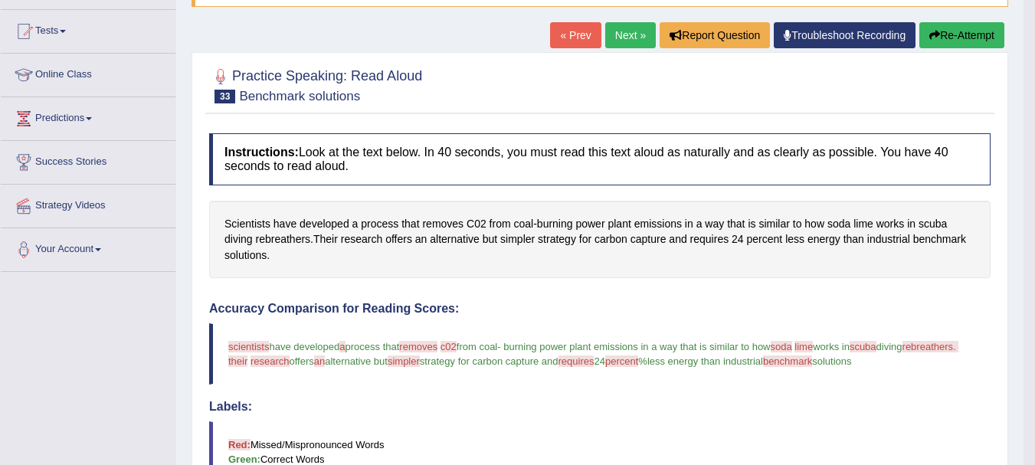
click at [620, 33] on link "Next »" at bounding box center [630, 35] width 51 height 26
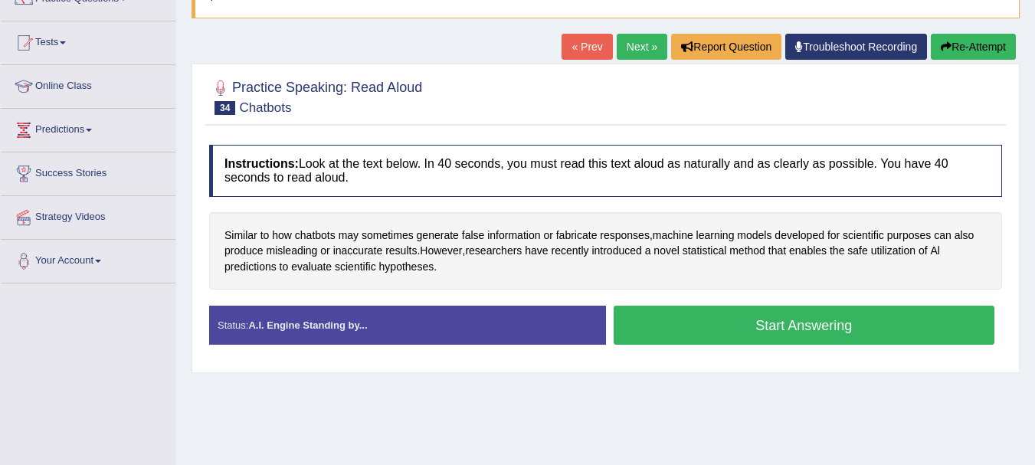
scroll to position [184, 0]
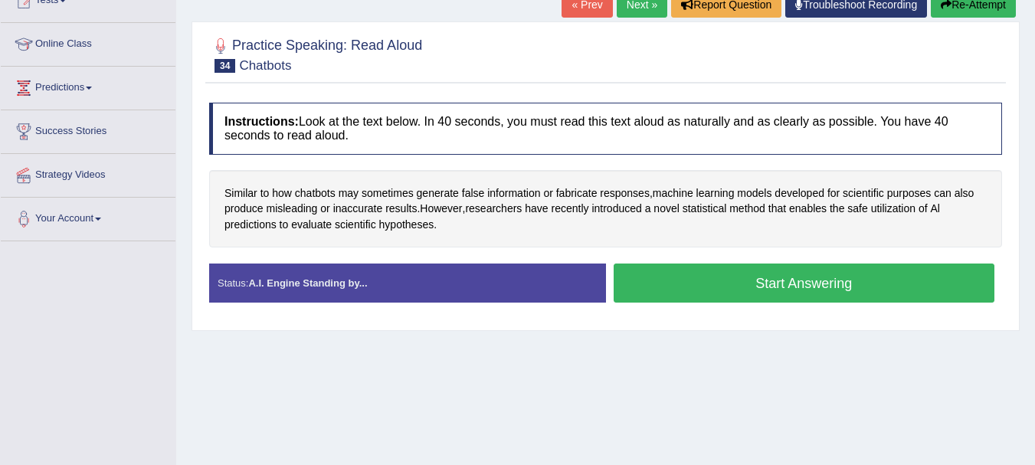
click at [708, 277] on button "Start Answering" at bounding box center [805, 283] width 382 height 39
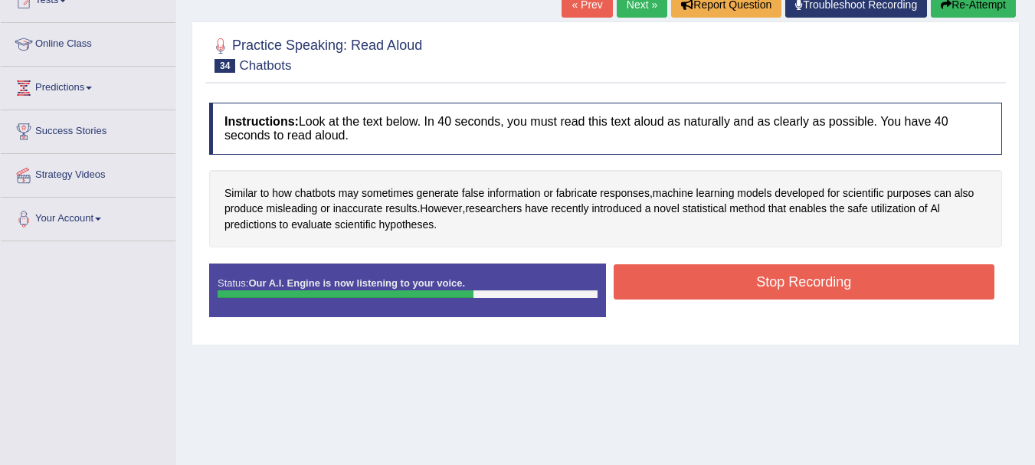
click at [708, 277] on button "Stop Recording" at bounding box center [805, 281] width 382 height 35
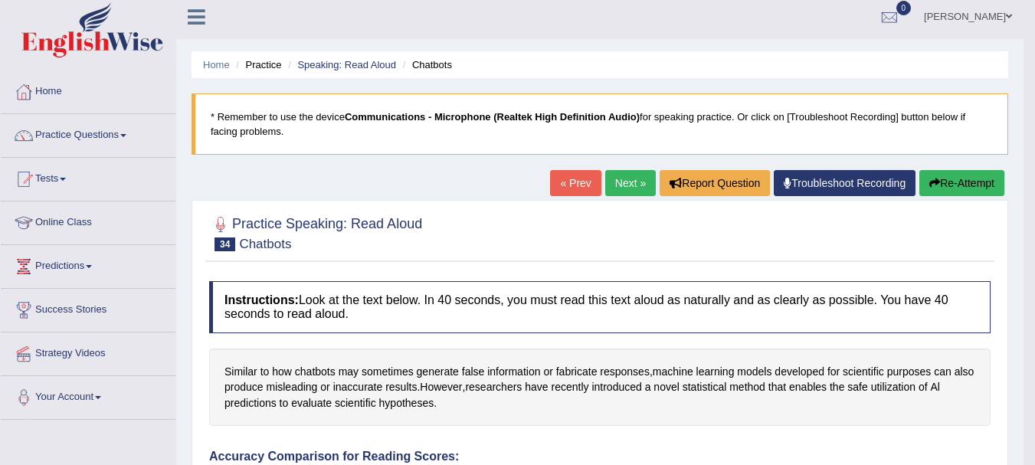
scroll to position [0, 0]
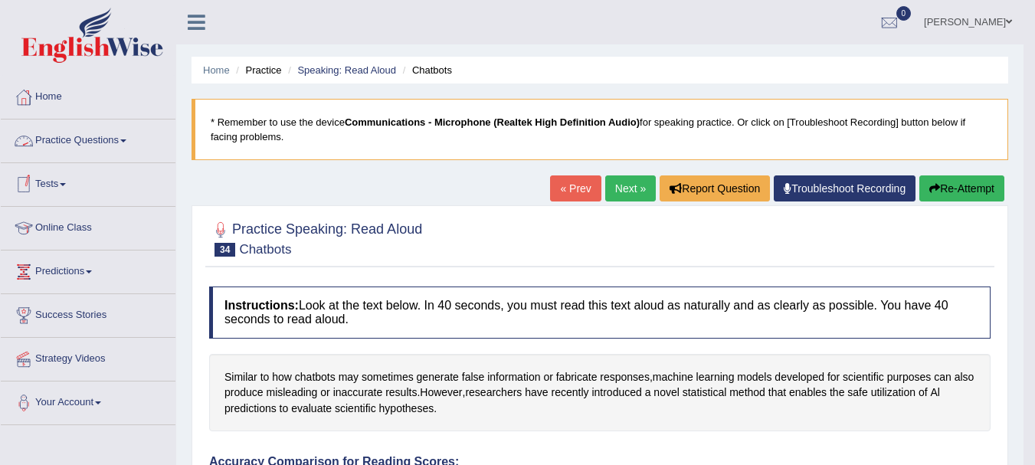
click at [56, 146] on link "Practice Questions" at bounding box center [88, 139] width 175 height 38
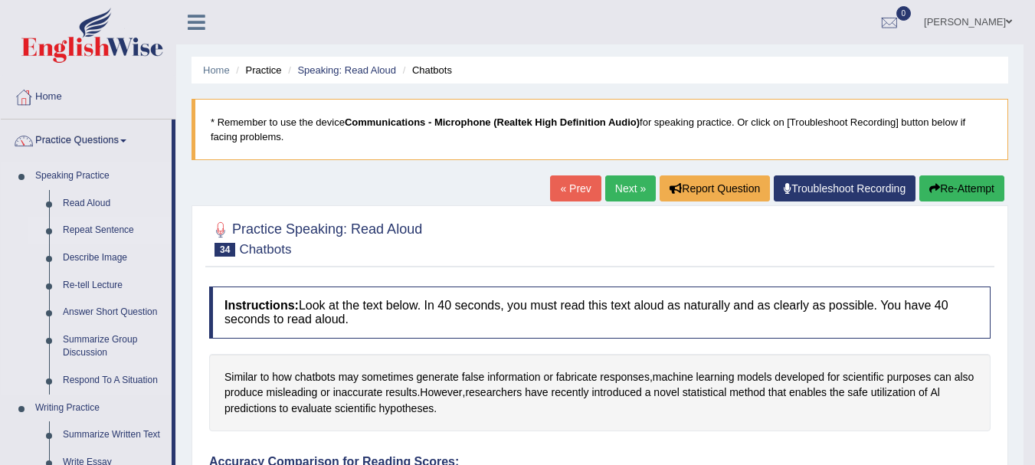
click at [74, 230] on link "Repeat Sentence" at bounding box center [114, 231] width 116 height 28
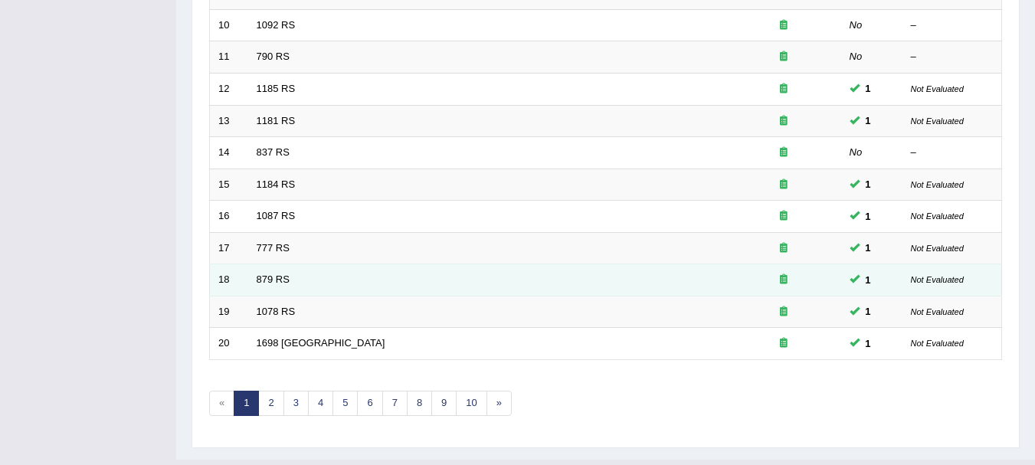
scroll to position [549, 0]
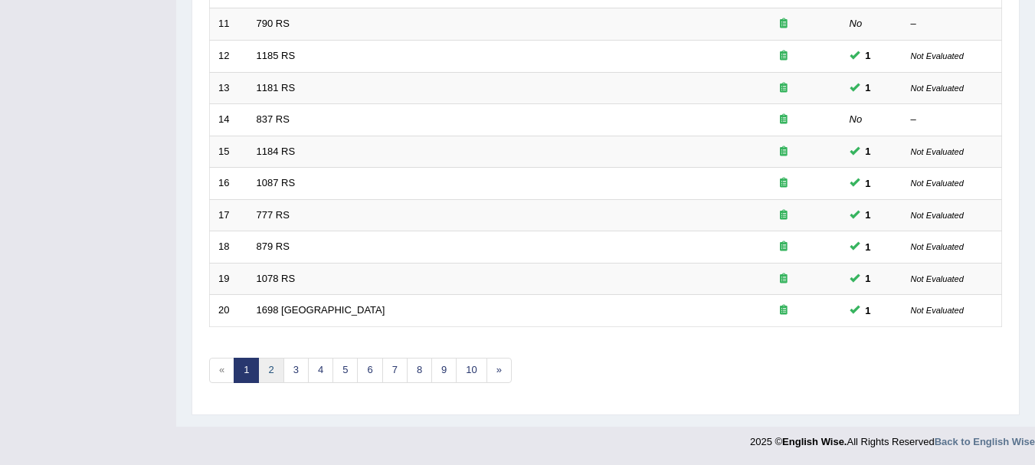
click at [268, 369] on link "2" at bounding box center [270, 370] width 25 height 25
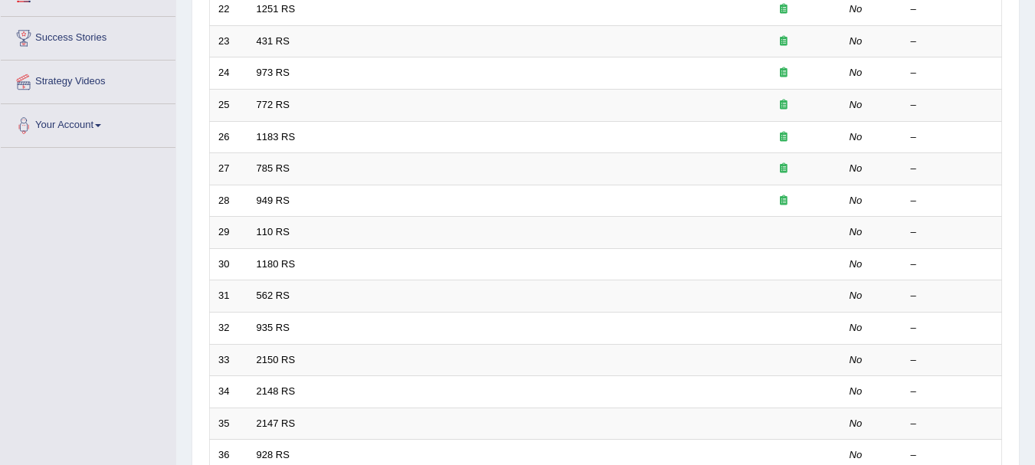
scroll to position [549, 0]
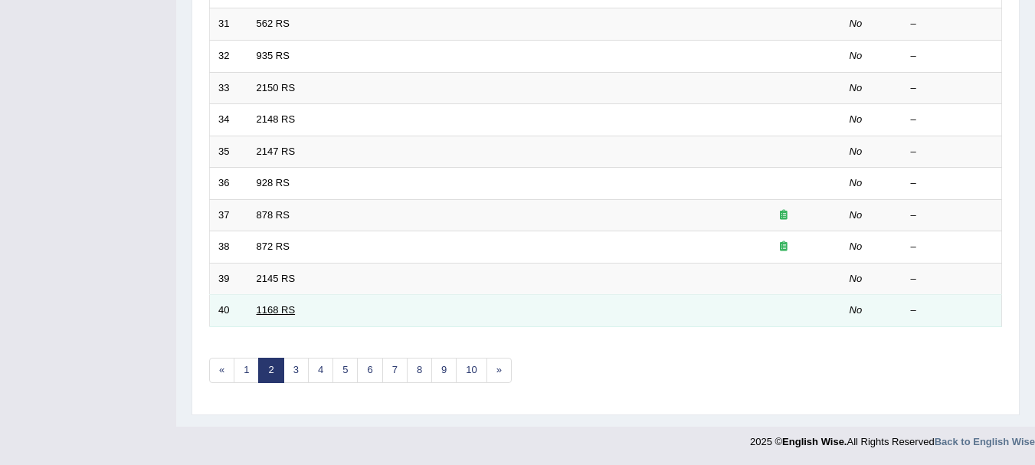
click at [271, 307] on link "1168 RS" at bounding box center [276, 309] width 39 height 11
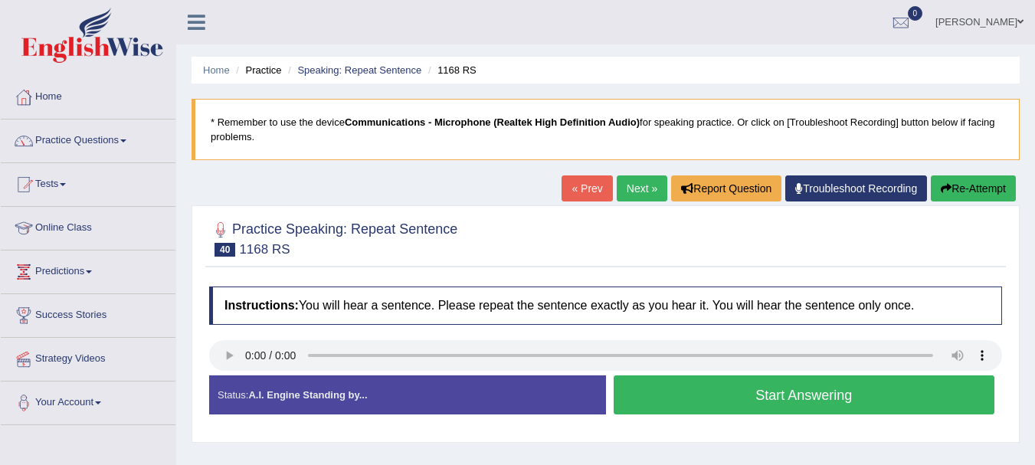
click at [710, 401] on button "Start Answering" at bounding box center [805, 394] width 382 height 39
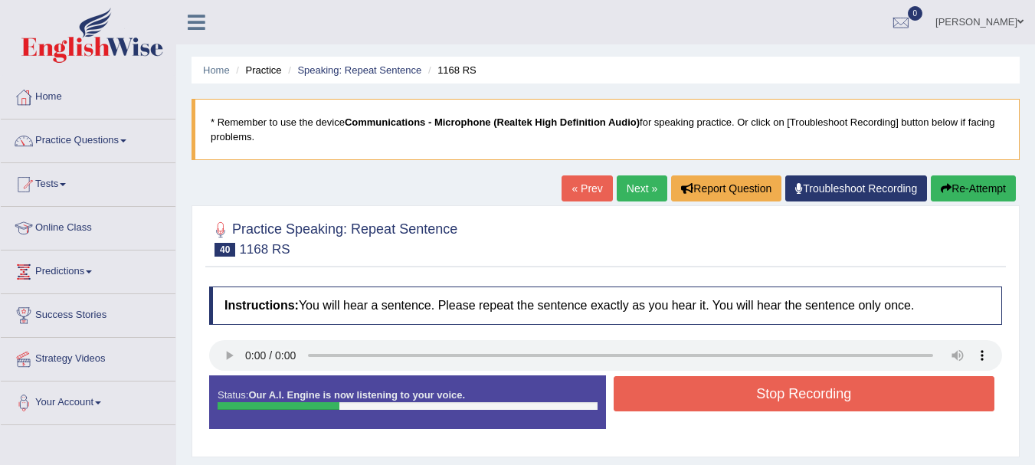
click at [710, 401] on button "Stop Recording" at bounding box center [805, 393] width 382 height 35
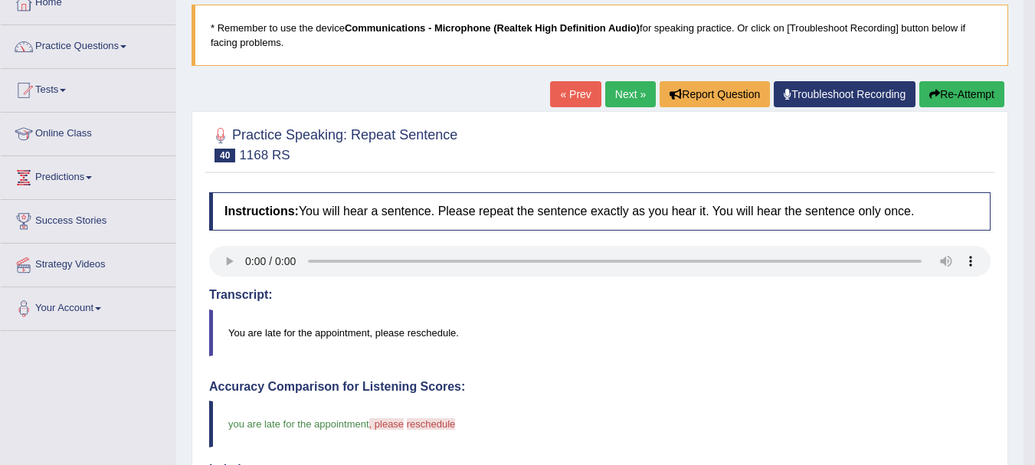
scroll to position [92, 0]
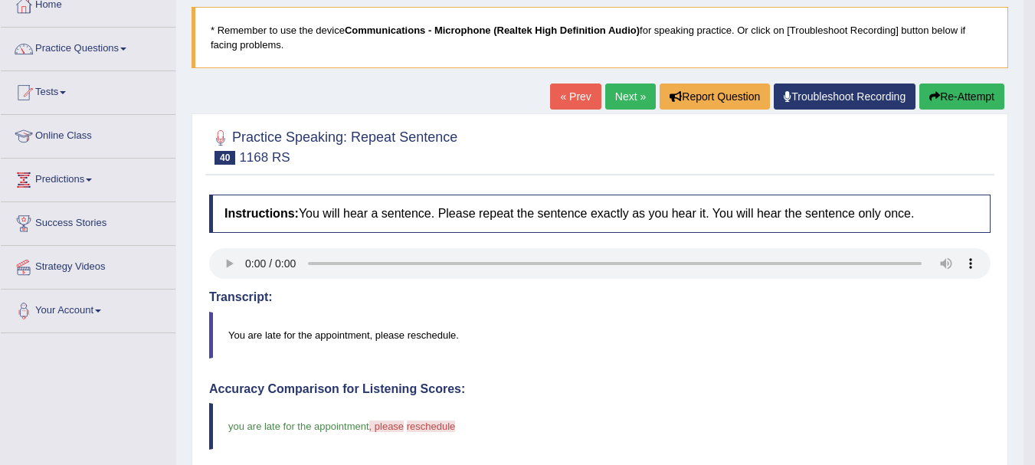
click at [570, 96] on link "« Prev" at bounding box center [575, 97] width 51 height 26
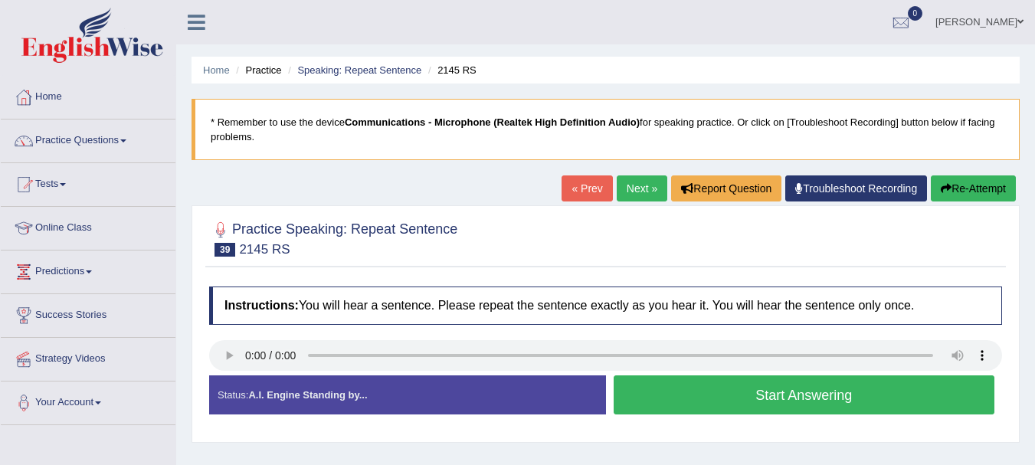
click at [643, 399] on button "Start Answering" at bounding box center [805, 394] width 382 height 39
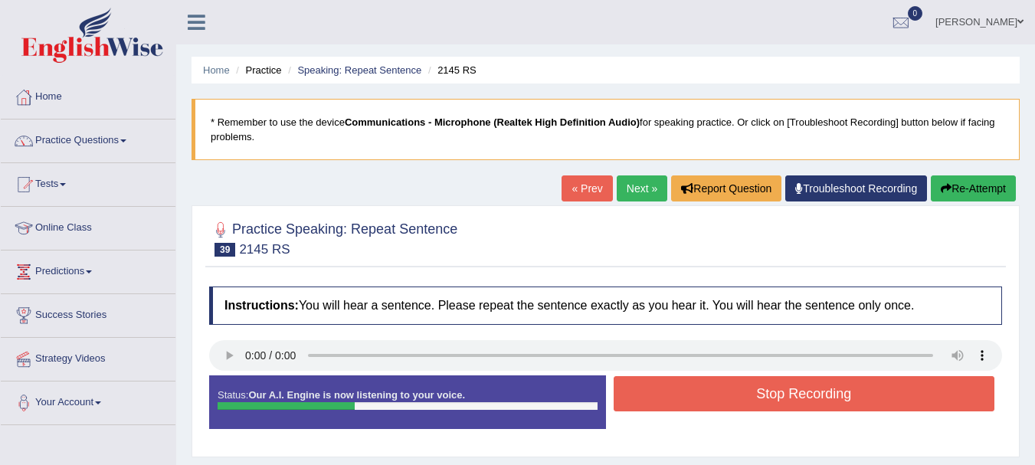
click at [644, 400] on button "Stop Recording" at bounding box center [805, 393] width 382 height 35
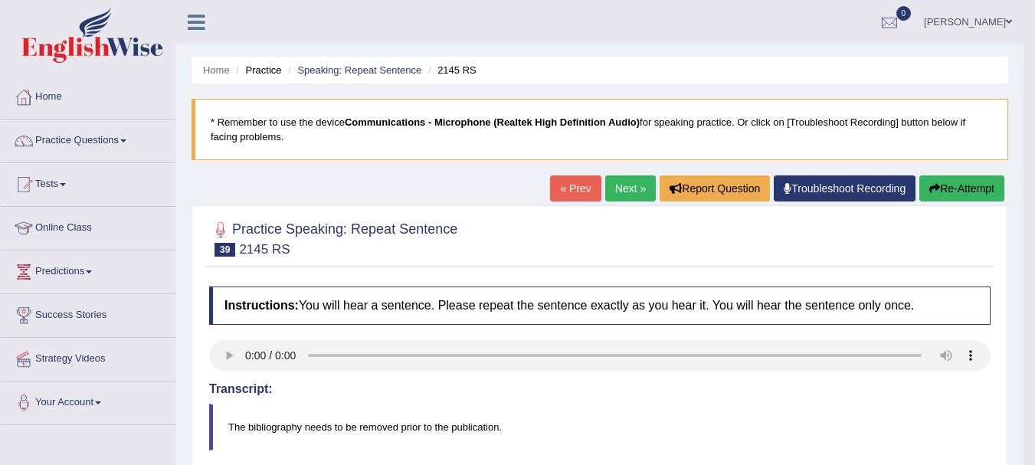
click at [575, 185] on link "« Prev" at bounding box center [575, 188] width 51 height 26
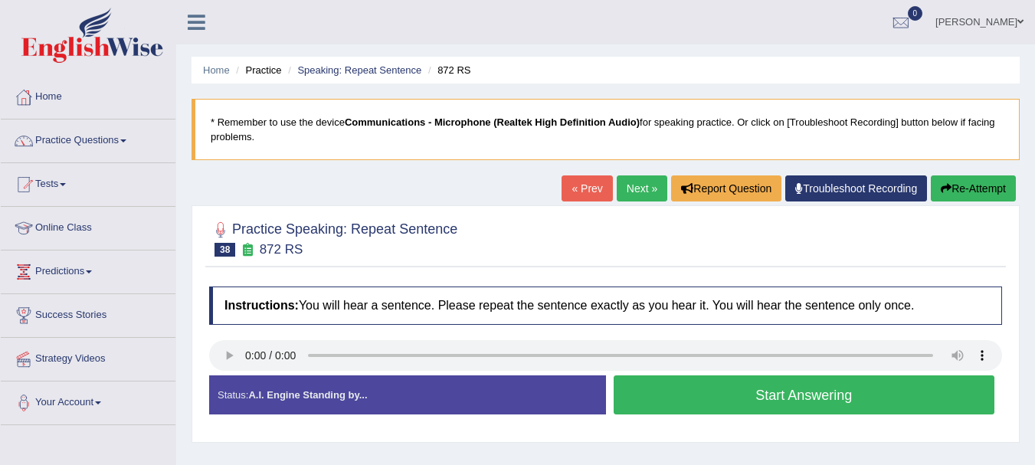
click at [656, 386] on button "Start Answering" at bounding box center [805, 394] width 382 height 39
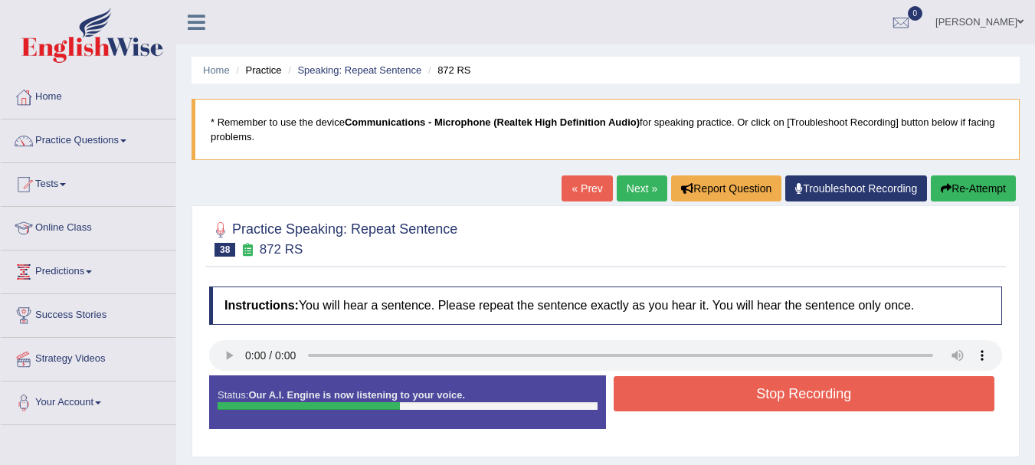
click at [687, 410] on button "Stop Recording" at bounding box center [805, 393] width 382 height 35
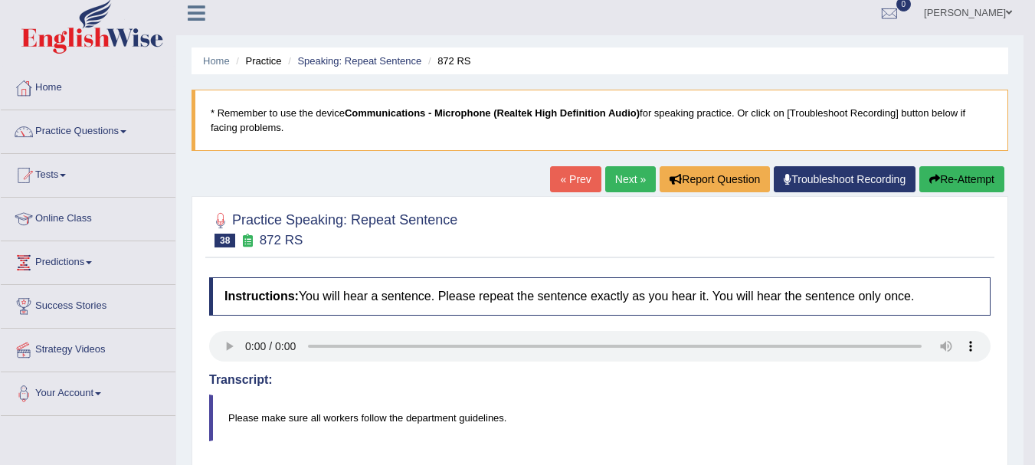
scroll to position [8, 0]
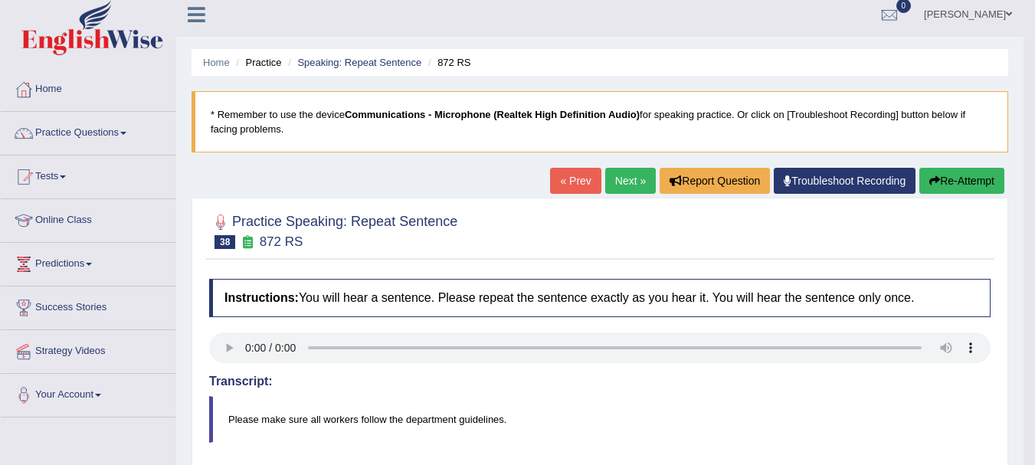
click at [572, 187] on link "« Prev" at bounding box center [575, 181] width 51 height 26
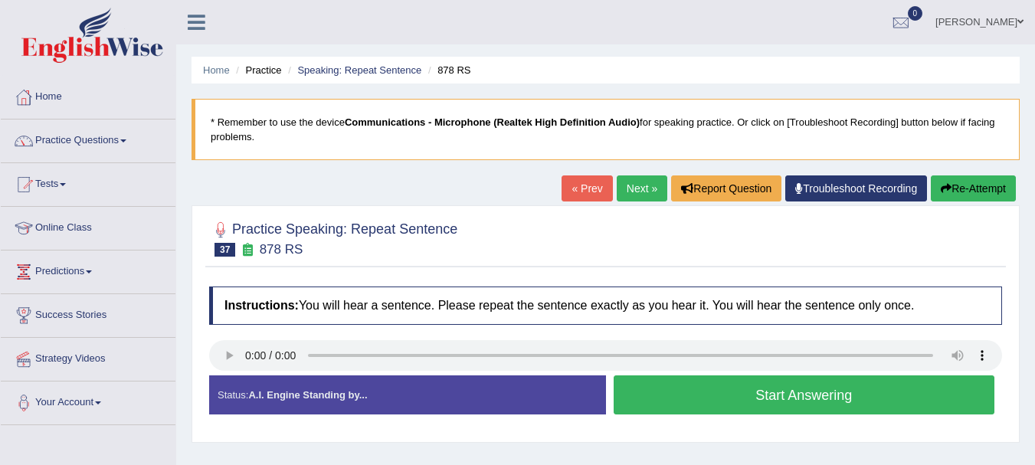
click at [646, 395] on button "Start Answering" at bounding box center [805, 394] width 382 height 39
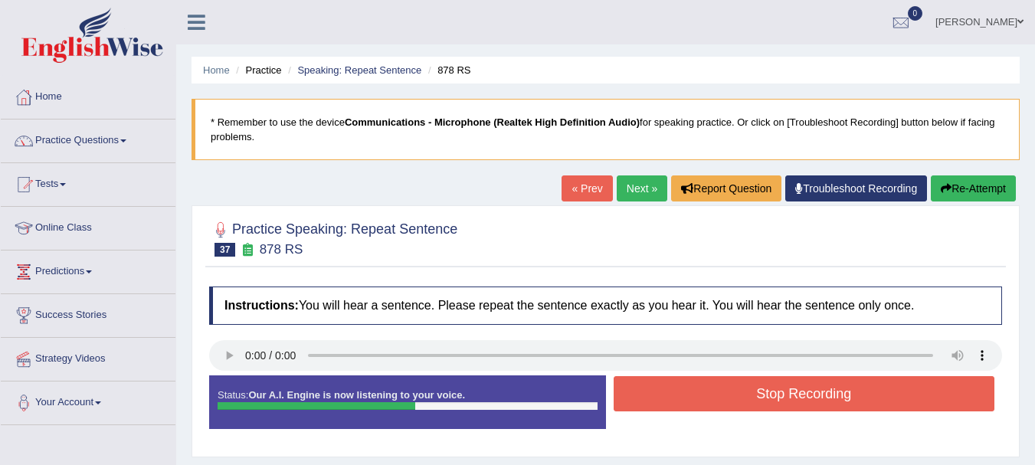
click at [646, 395] on button "Stop Recording" at bounding box center [805, 393] width 382 height 35
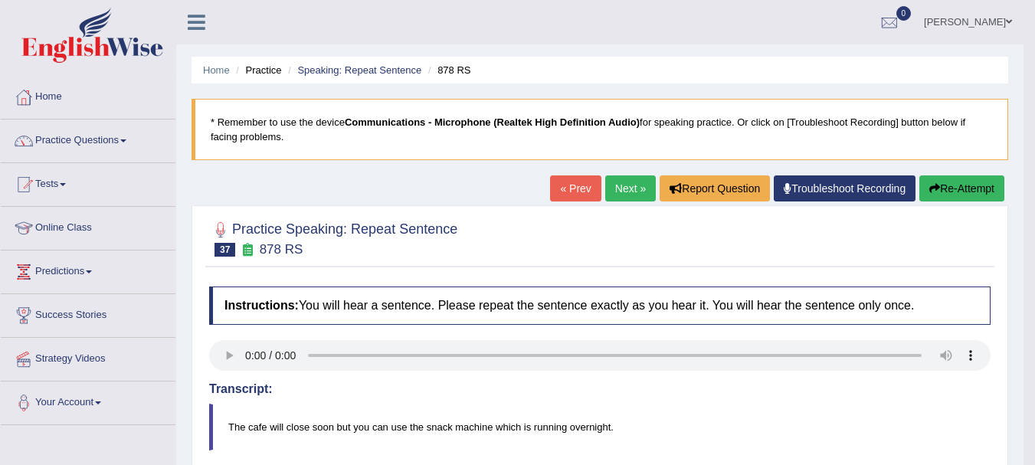
click at [576, 192] on link "« Prev" at bounding box center [575, 188] width 51 height 26
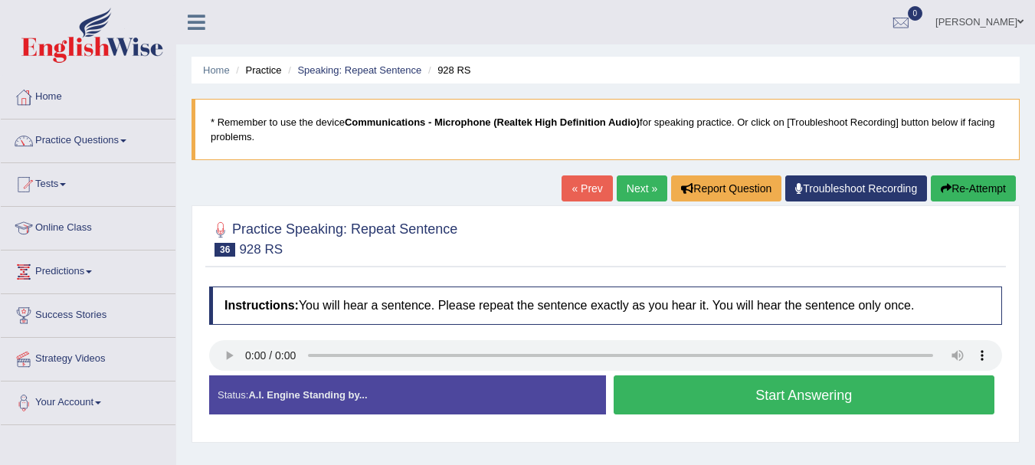
click at [651, 401] on button "Start Answering" at bounding box center [805, 394] width 382 height 39
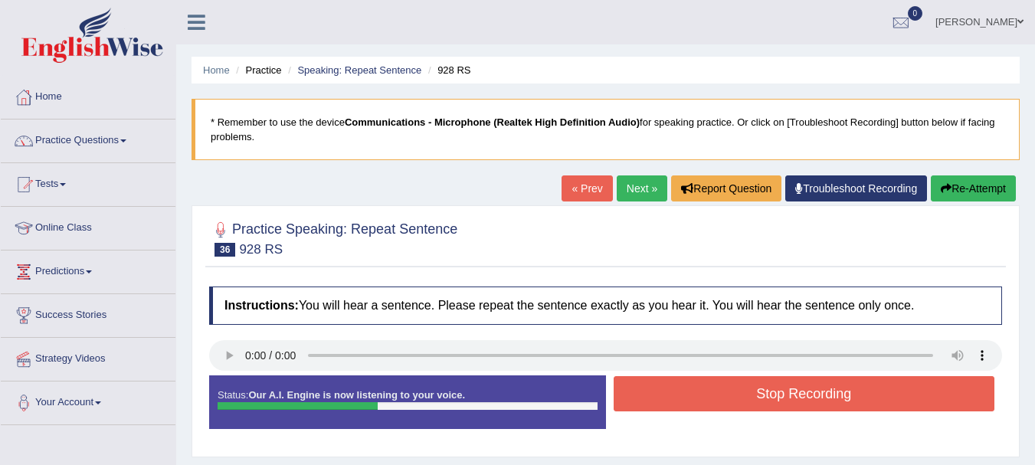
click at [651, 401] on button "Stop Recording" at bounding box center [805, 393] width 382 height 35
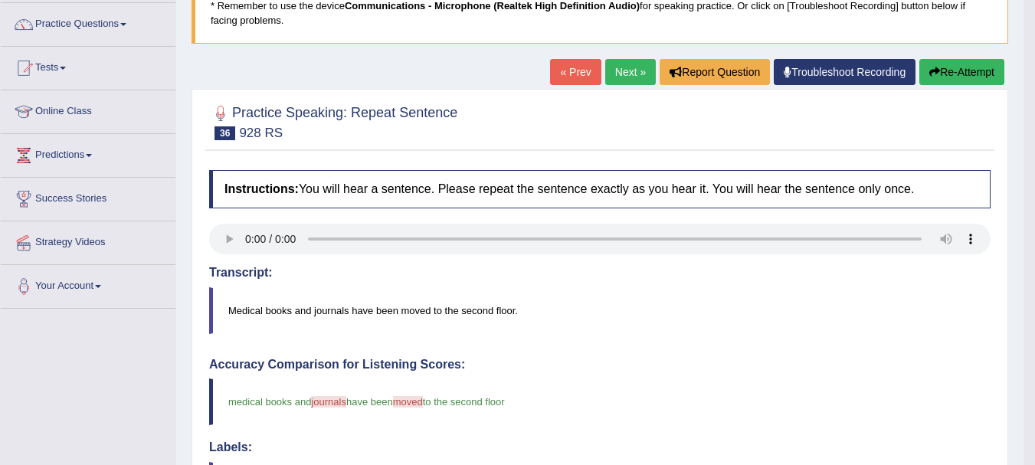
scroll to position [61, 0]
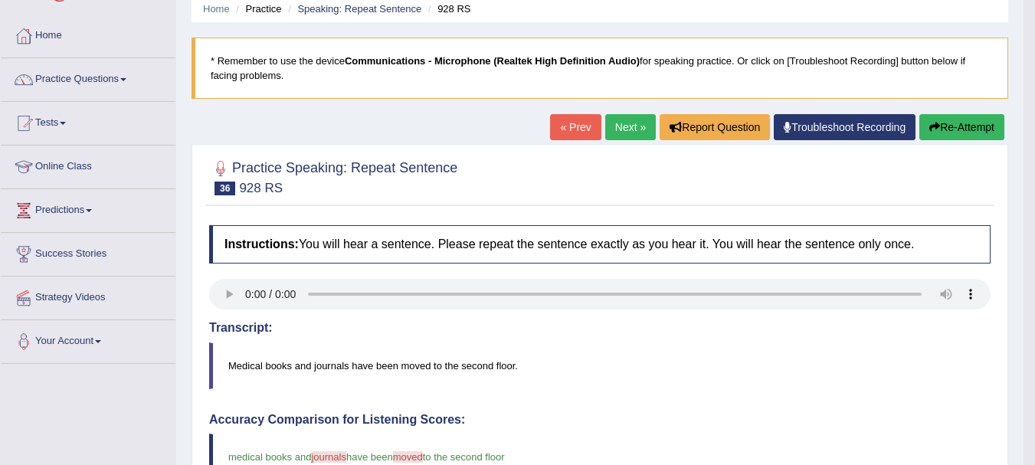
click at [582, 128] on link "« Prev" at bounding box center [575, 127] width 51 height 26
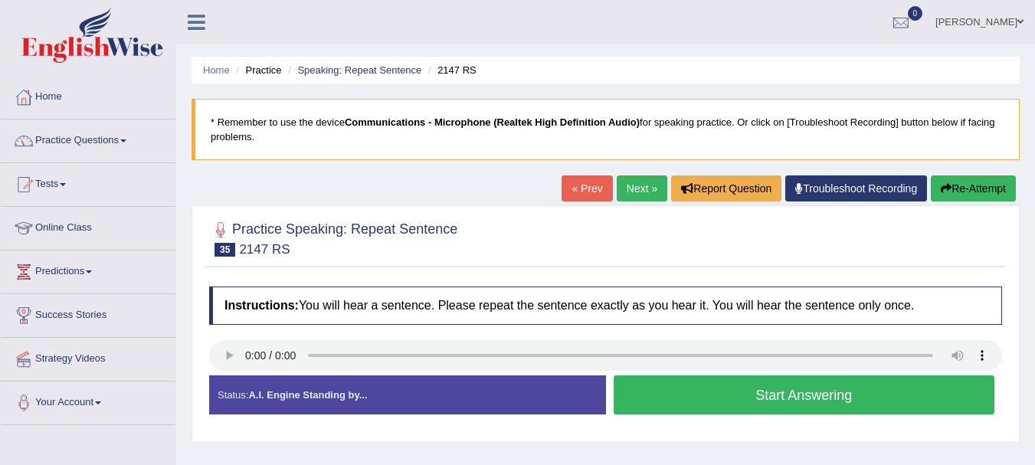
click at [677, 399] on button "Start Answering" at bounding box center [805, 394] width 382 height 39
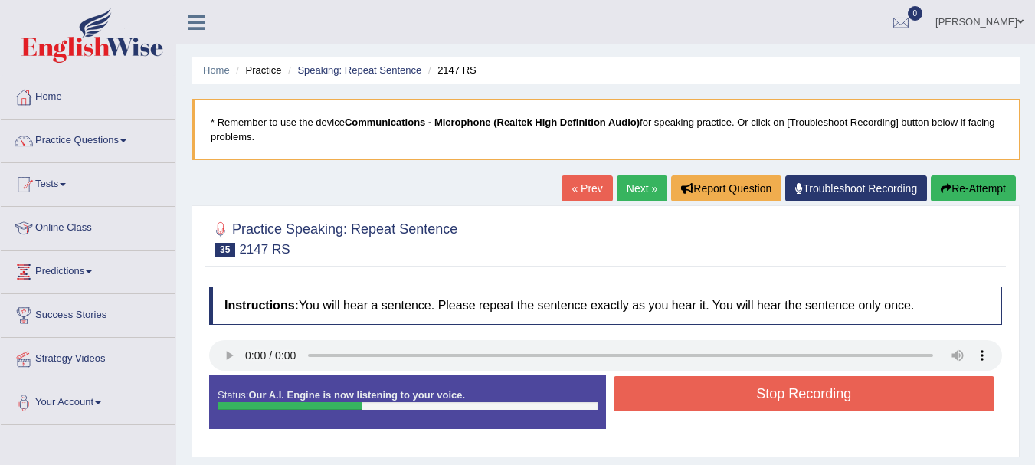
click at [677, 398] on button "Stop Recording" at bounding box center [805, 393] width 382 height 35
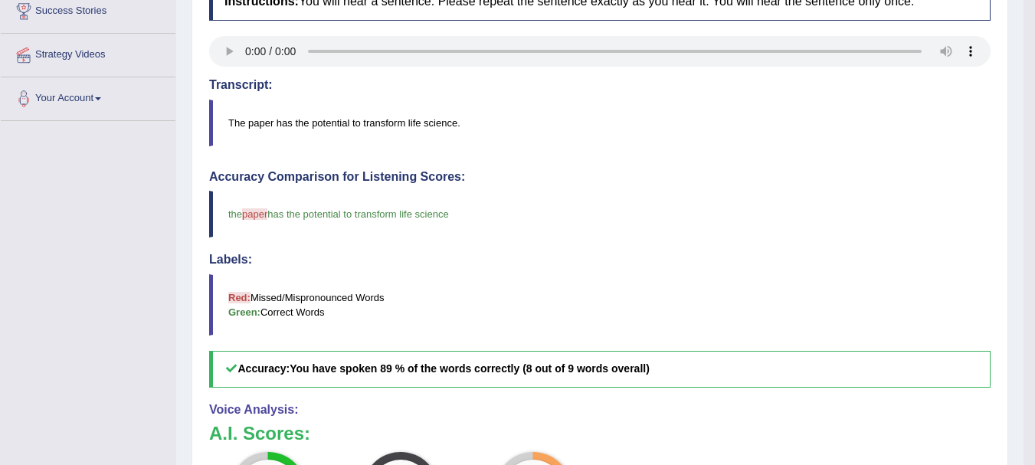
scroll to position [352, 0]
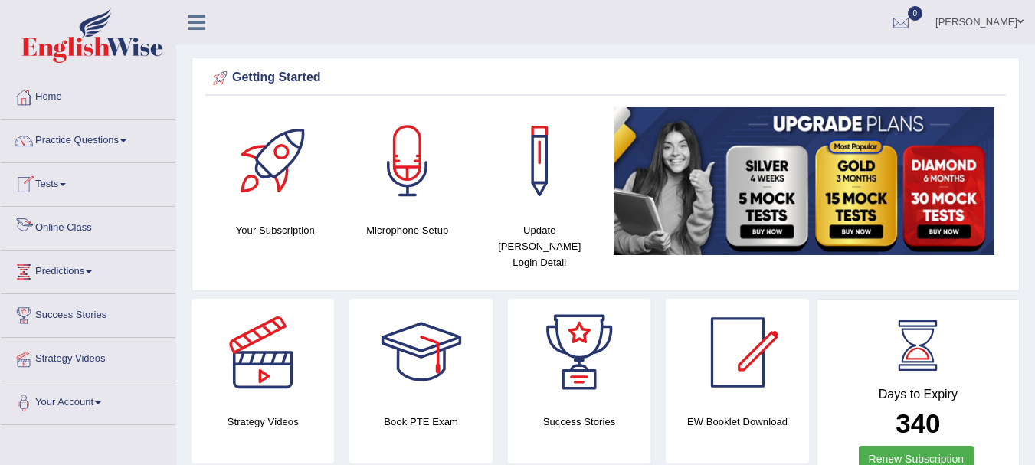
click at [57, 226] on link "Online Class" at bounding box center [88, 226] width 175 height 38
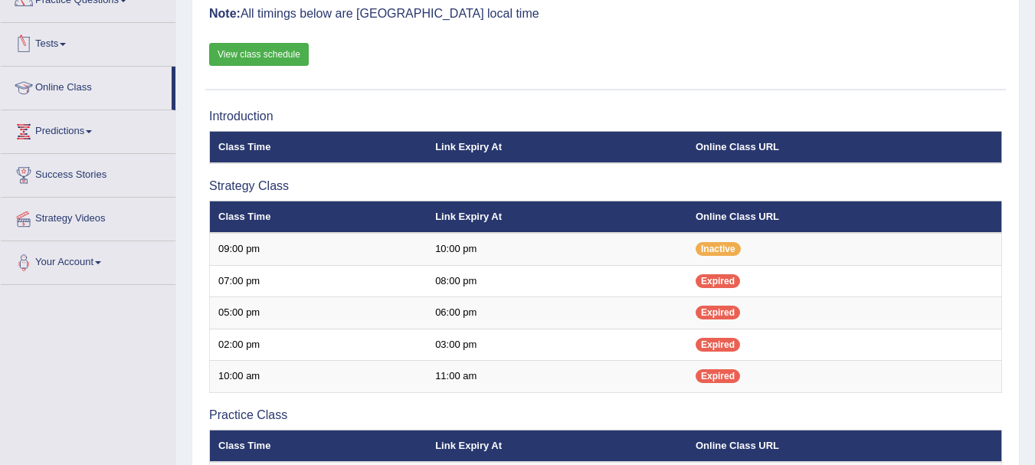
scroll to position [138, 0]
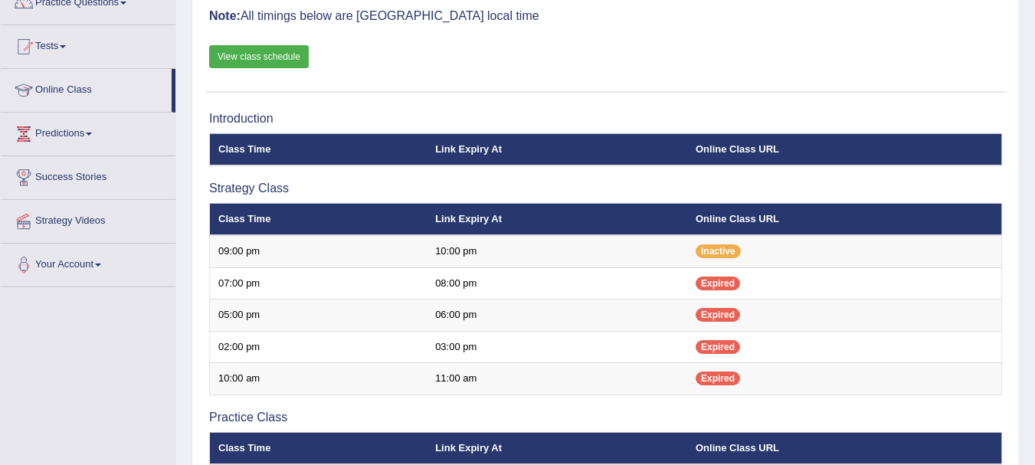
click at [230, 57] on link "View class schedule" at bounding box center [259, 56] width 100 height 23
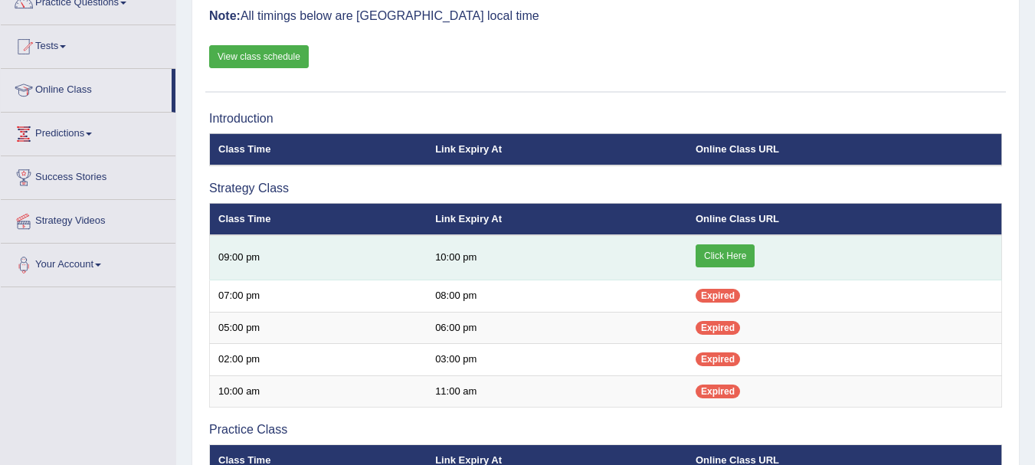
click at [715, 249] on link "Click Here" at bounding box center [725, 255] width 59 height 23
click at [735, 248] on link "Click Here" at bounding box center [725, 255] width 59 height 23
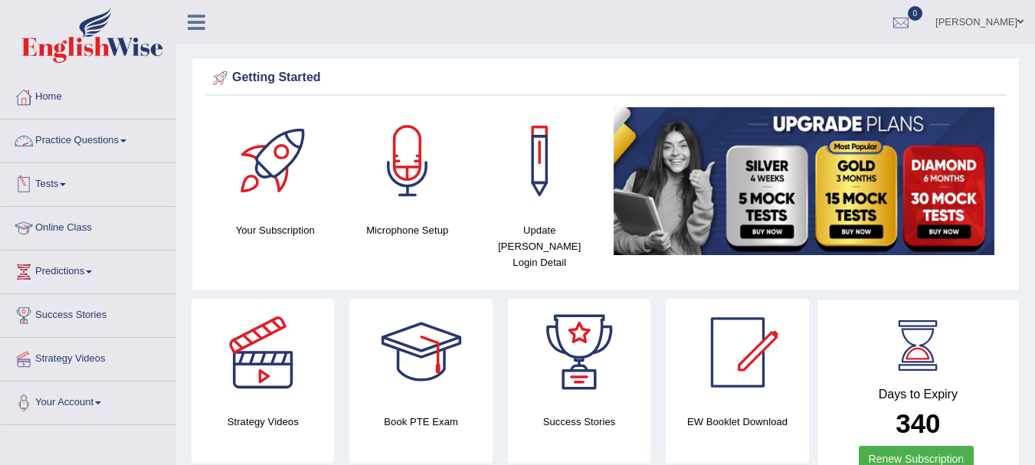
click at [105, 138] on link "Practice Questions" at bounding box center [88, 139] width 175 height 38
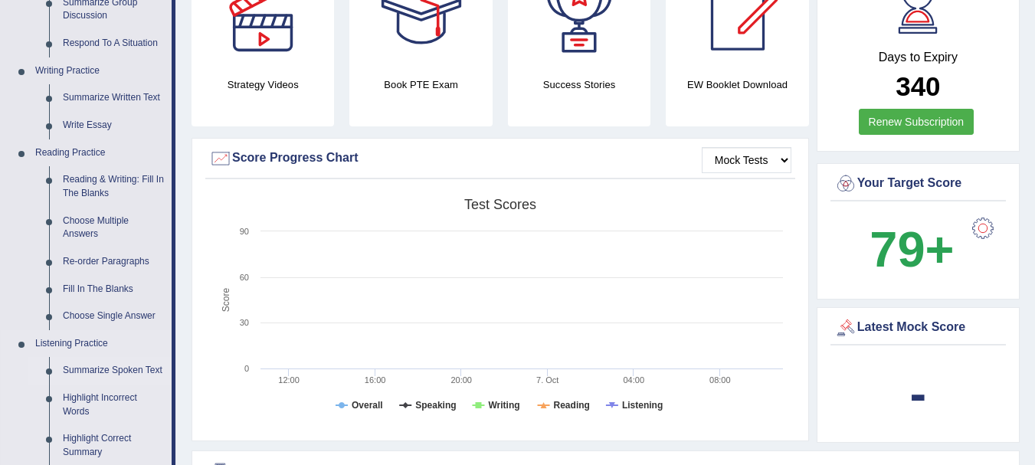
scroll to position [307, 0]
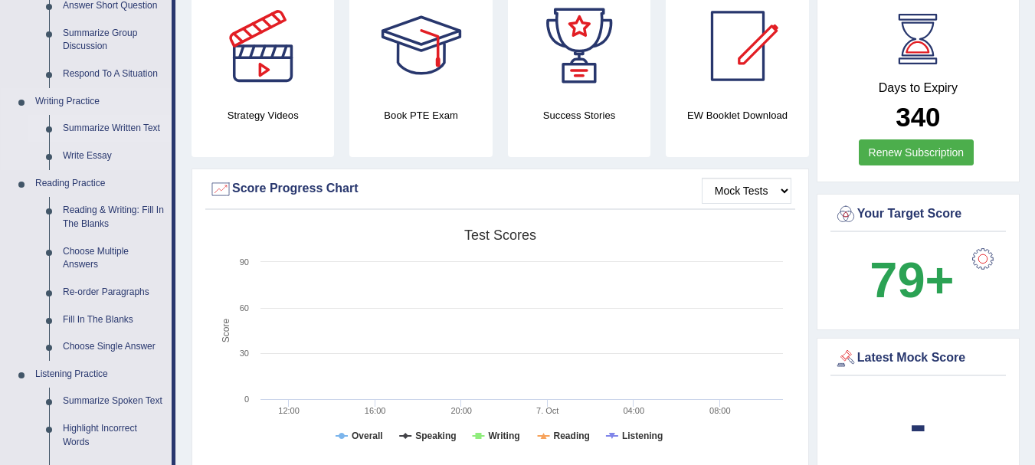
click at [133, 126] on link "Summarize Written Text" at bounding box center [114, 129] width 116 height 28
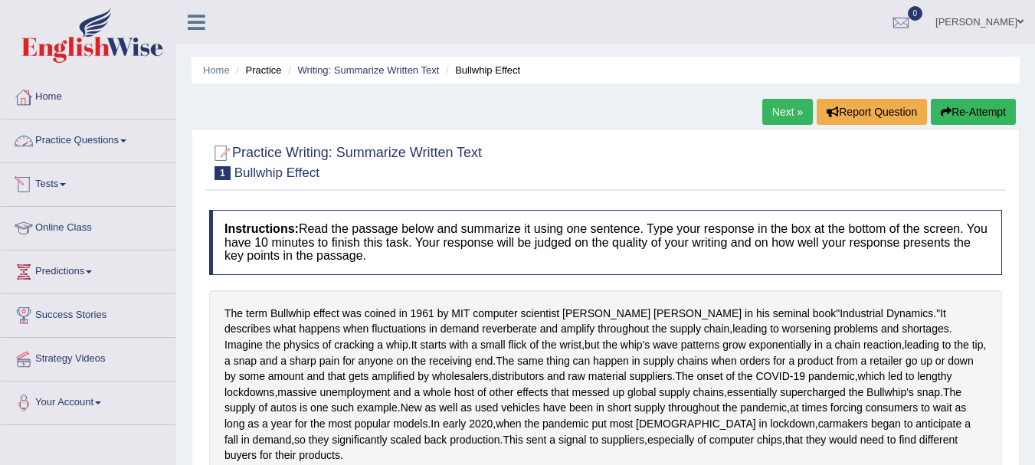
click at [80, 136] on link "Practice Questions" at bounding box center [88, 139] width 175 height 38
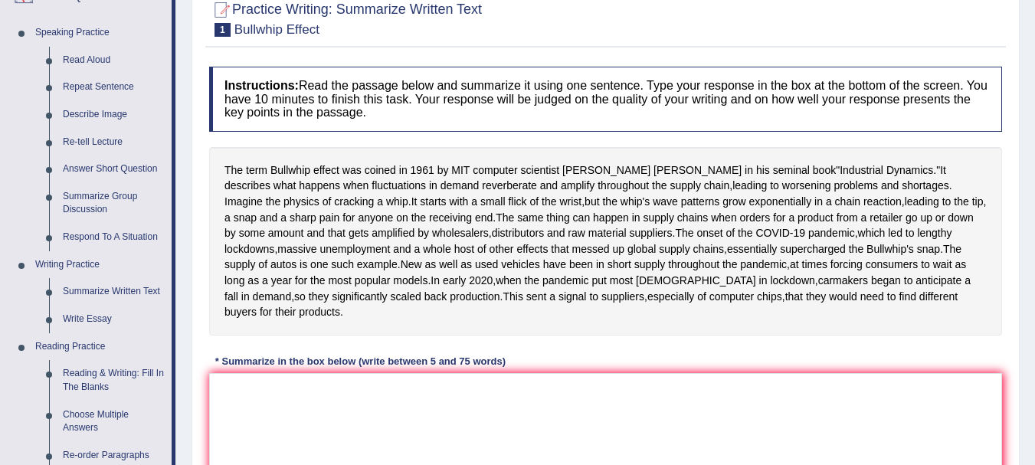
scroll to position [148, 0]
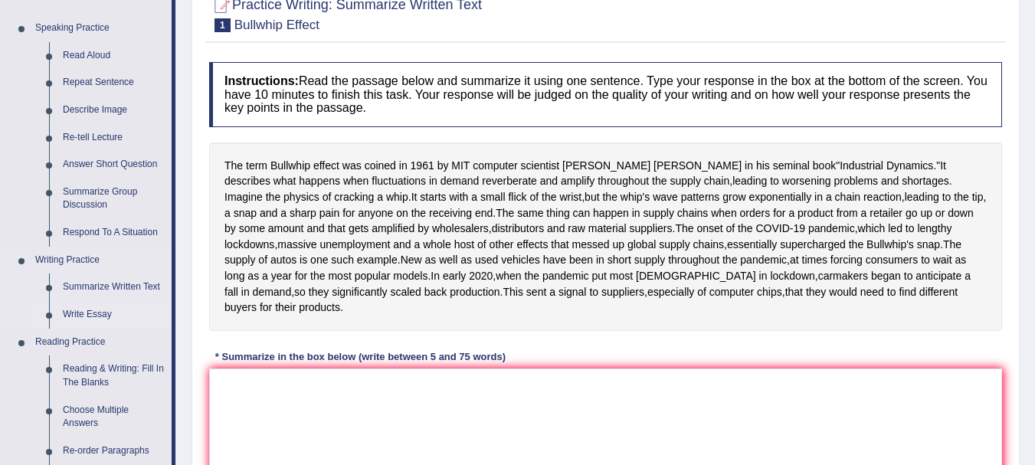
click at [80, 317] on link "Write Essay" at bounding box center [114, 315] width 116 height 28
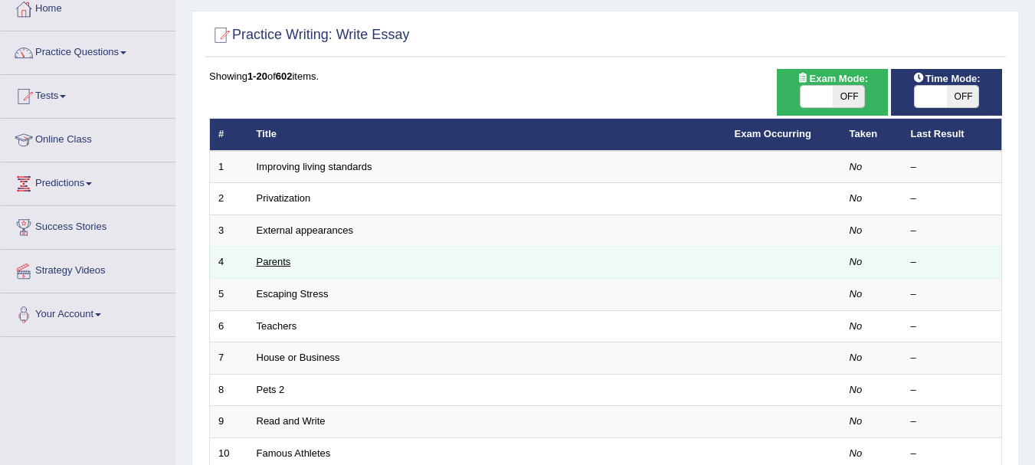
scroll to position [92, 0]
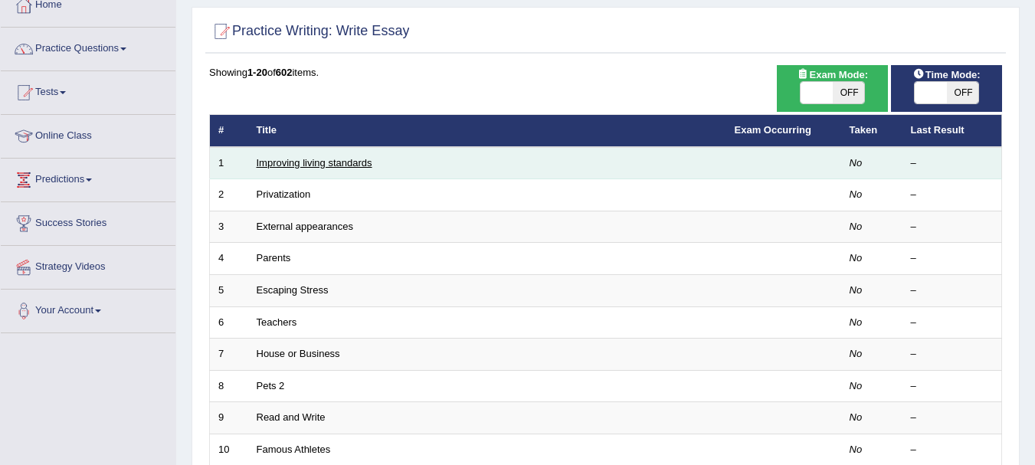
click at [302, 159] on link "Improving living standards" at bounding box center [315, 162] width 116 height 11
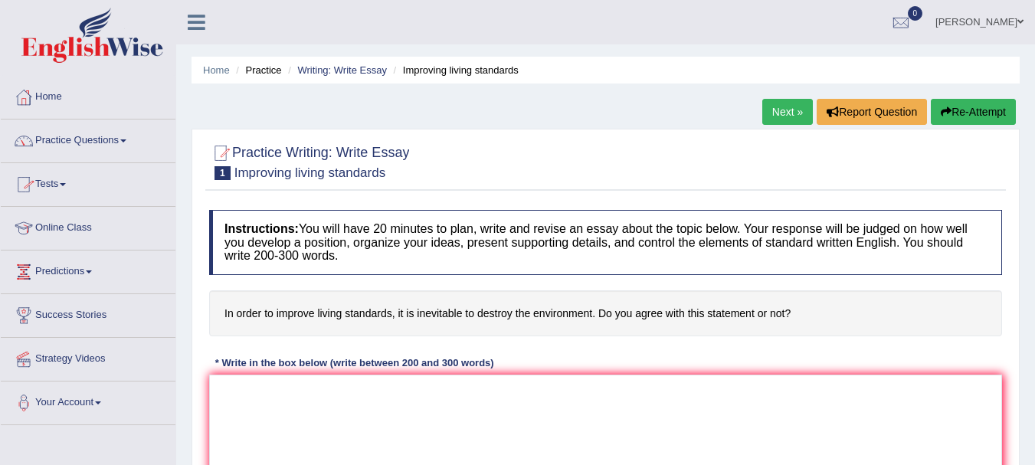
click at [775, 109] on link "Next »" at bounding box center [787, 112] width 51 height 26
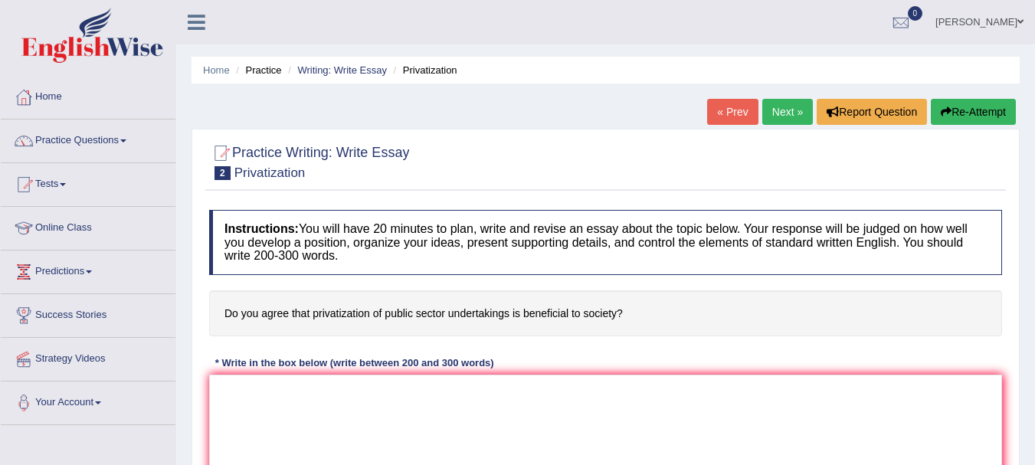
click at [775, 109] on link "Next »" at bounding box center [787, 112] width 51 height 26
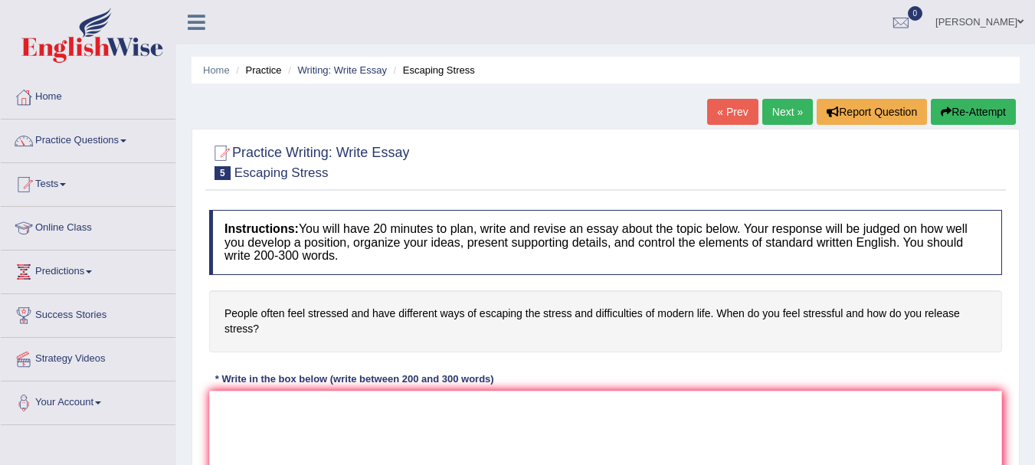
click at [775, 109] on link "Next »" at bounding box center [787, 112] width 51 height 26
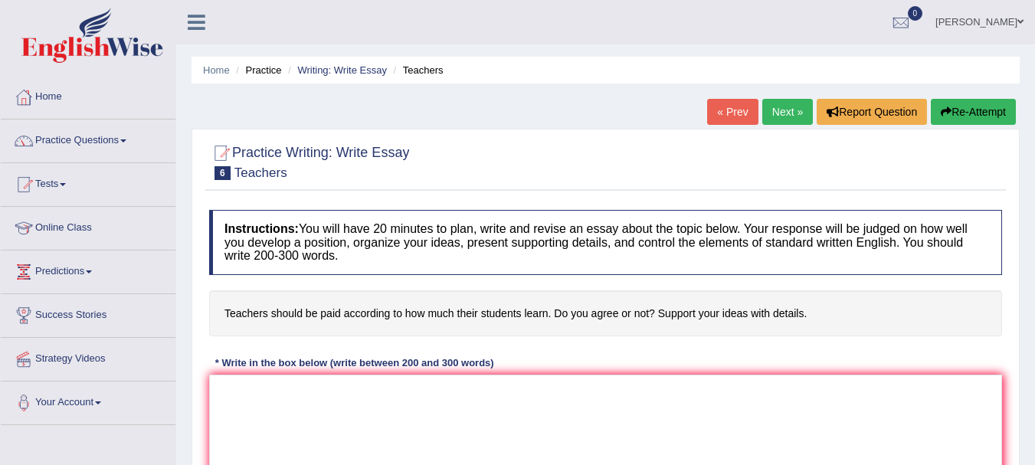
click at [726, 117] on link "« Prev" at bounding box center [732, 112] width 51 height 26
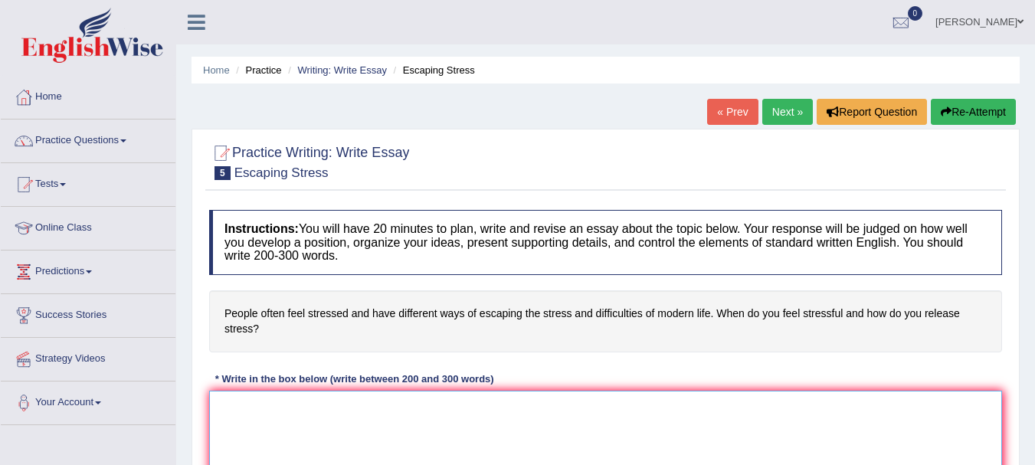
click at [315, 421] on textarea at bounding box center [605, 465] width 793 height 149
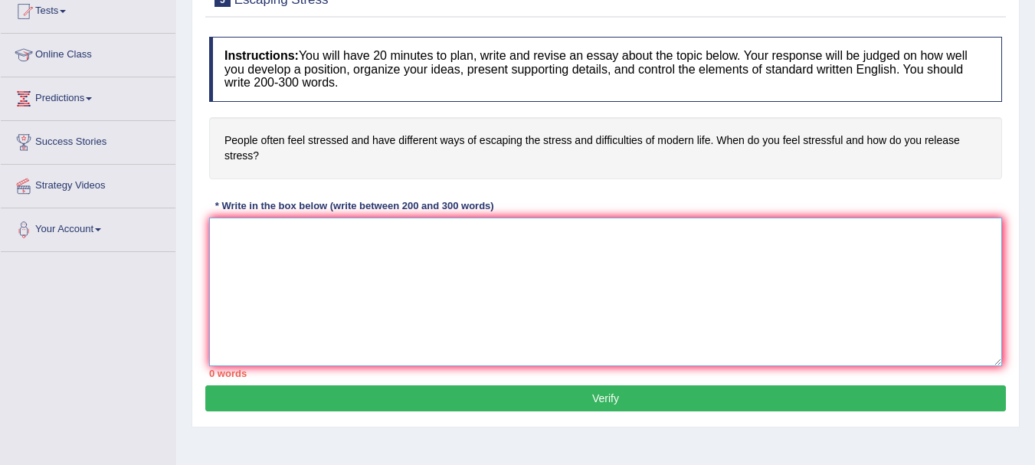
scroll to position [180, 0]
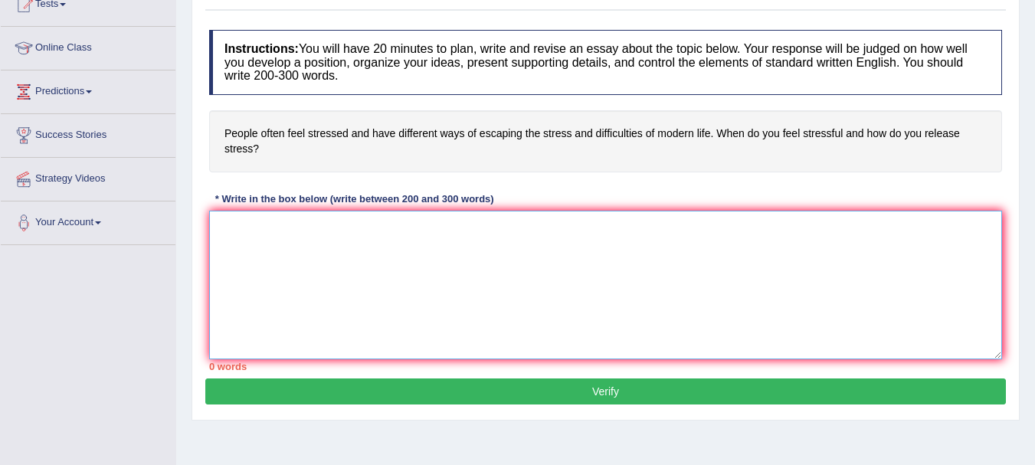
click at [335, 267] on textarea at bounding box center [605, 285] width 793 height 149
